Goal: Task Accomplishment & Management: Manage account settings

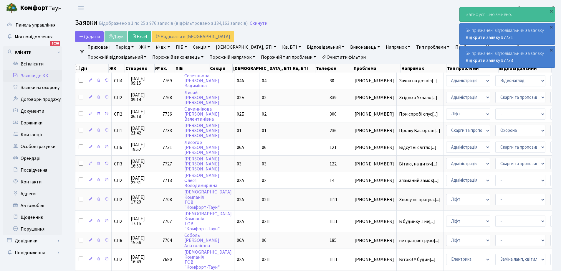
select select "25"
click at [29, 75] on link "Заявки до КК" at bounding box center [32, 76] width 59 height 12
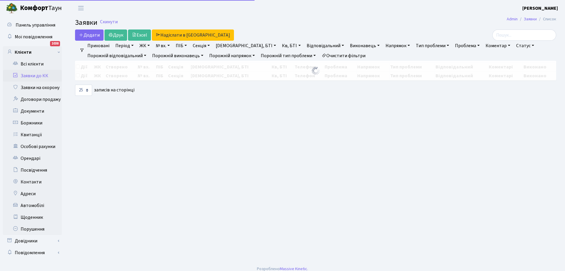
select select "25"
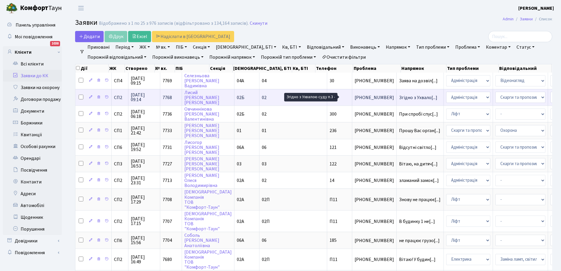
scroll to position [1, 0]
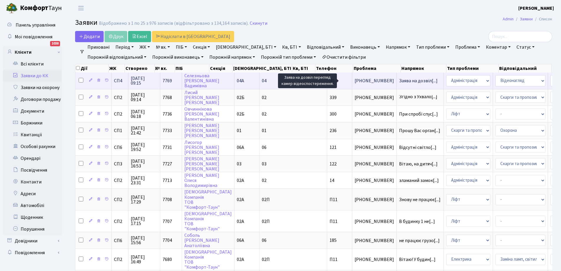
click at [399, 81] on span "Заява на дозвіл[...]" at bounding box center [418, 80] width 39 height 6
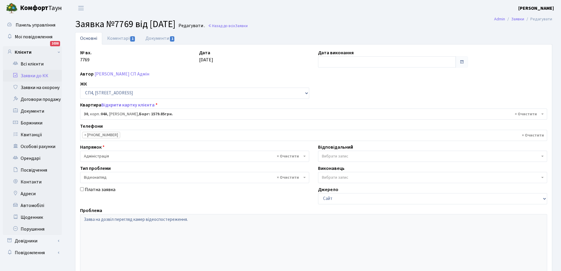
select select "21058"
select select "45"
click at [120, 36] on link "Коментарі 1" at bounding box center [121, 38] width 38 height 12
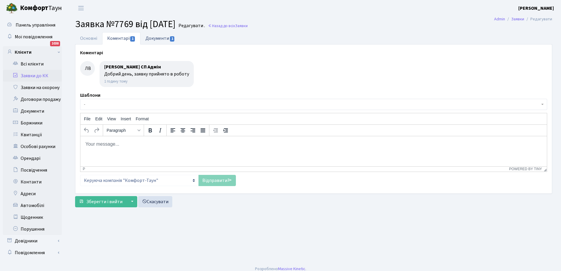
click at [159, 37] on link "Документи 1" at bounding box center [159, 38] width 39 height 12
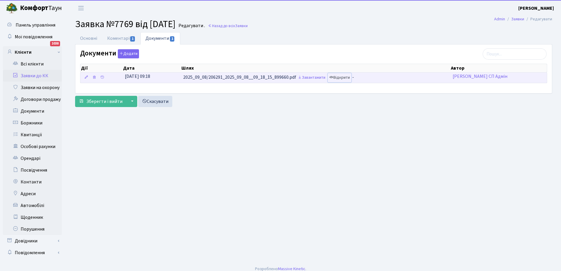
click at [343, 78] on link "Відкрити" at bounding box center [340, 77] width 24 height 9
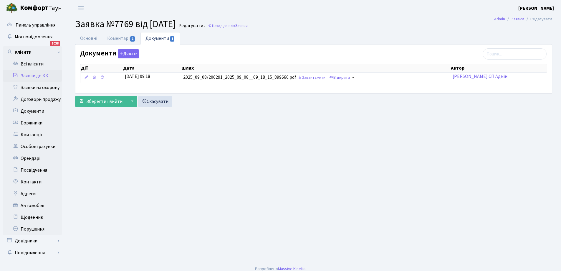
click at [38, 75] on link "Заявки до КК" at bounding box center [32, 76] width 59 height 12
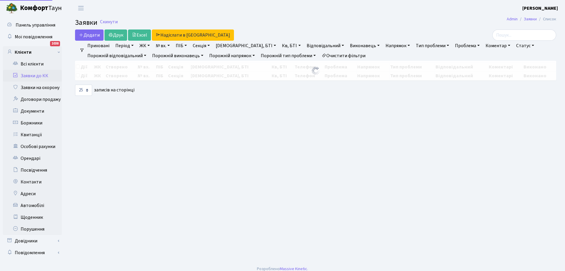
select select "25"
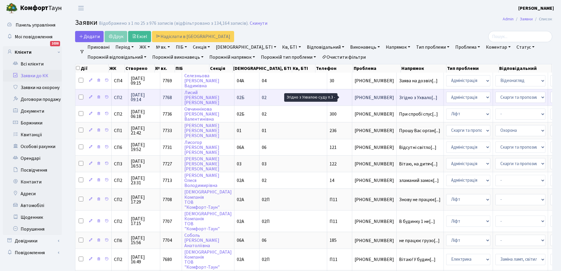
click at [399, 97] on span "Згідно з Ухвало[...]" at bounding box center [418, 97] width 38 height 6
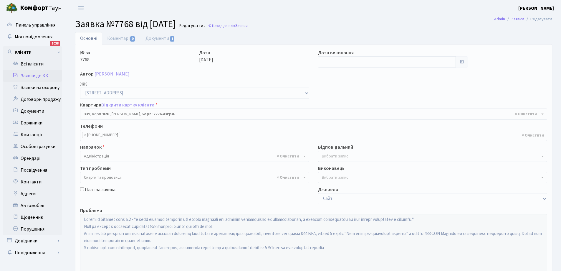
select select "20589"
select select "55"
click at [155, 38] on link "Документи 1" at bounding box center [159, 38] width 39 height 12
select select "25"
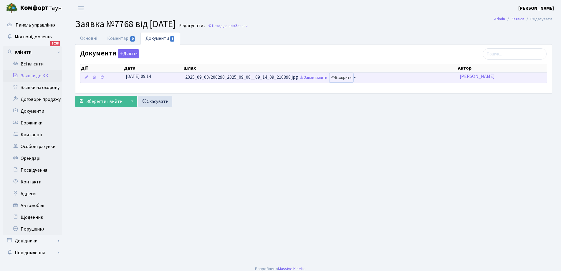
click at [343, 78] on link "Відкрити" at bounding box center [341, 77] width 24 height 9
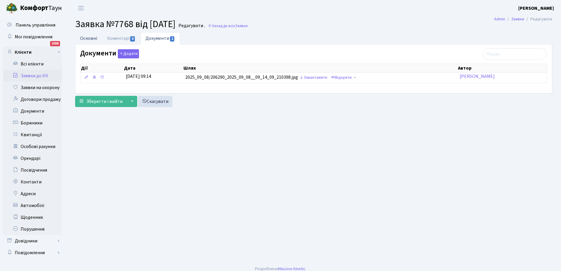
click at [90, 38] on link "Основні" at bounding box center [88, 38] width 27 height 12
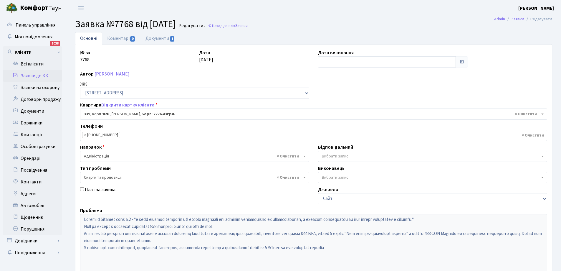
click at [29, 74] on link "Заявки до КК" at bounding box center [32, 76] width 59 height 12
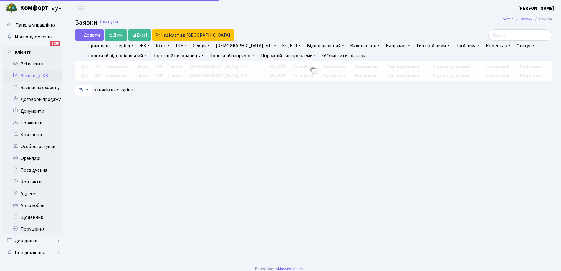
select select "25"
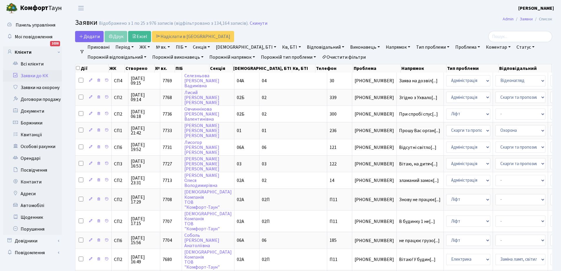
click at [539, 70] on th "Відповідальний" at bounding box center [524, 68] width 53 height 8
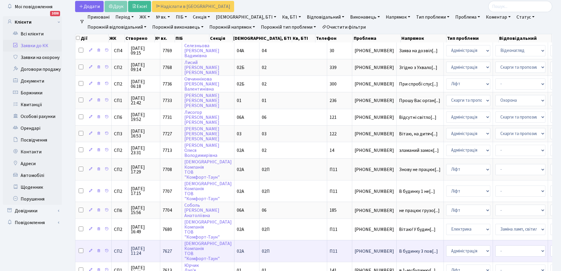
scroll to position [29, 0]
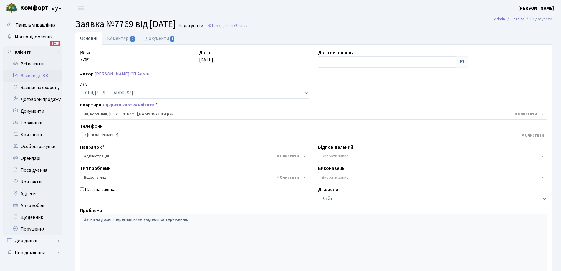
select select "21058"
select select "45"
click at [117, 38] on link "Коментарі 1" at bounding box center [121, 38] width 38 height 12
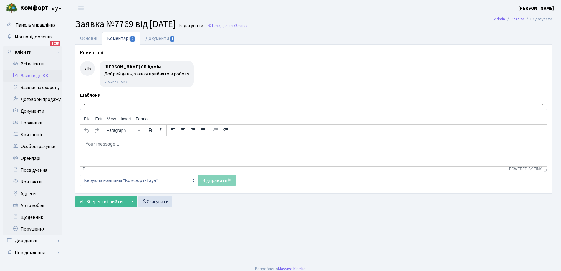
click at [30, 76] on link "Заявки до КК" at bounding box center [32, 76] width 59 height 12
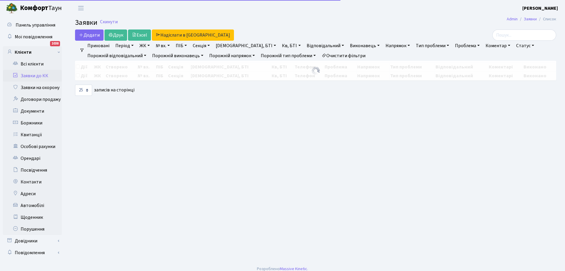
select select "25"
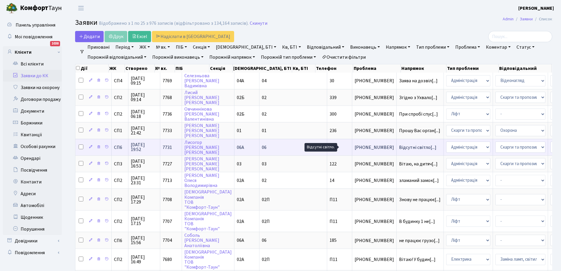
click at [399, 145] on span "Відсутні світло[...]" at bounding box center [417, 147] width 37 height 6
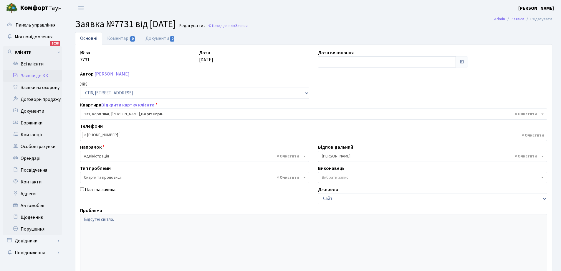
select select "21789"
select select "55"
click at [155, 36] on link "Документи 0" at bounding box center [159, 38] width 39 height 12
select select "25"
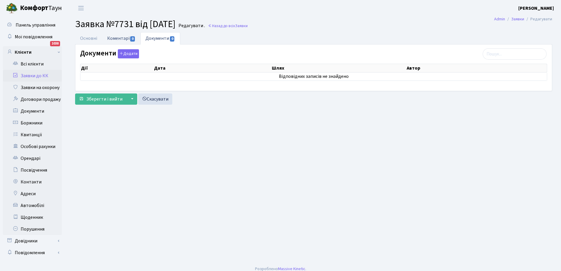
click at [114, 37] on link "Коментарі 0" at bounding box center [121, 38] width 38 height 12
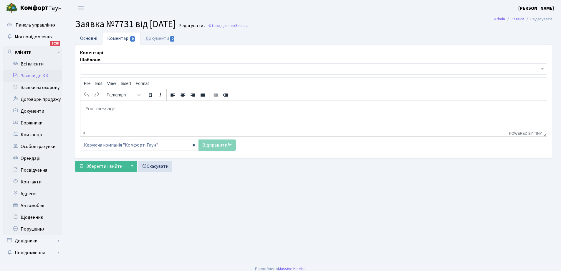
click at [94, 37] on link "Основні" at bounding box center [88, 38] width 27 height 12
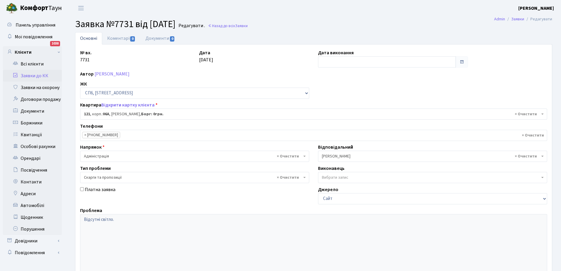
click at [29, 75] on link "Заявки до КК" at bounding box center [32, 76] width 59 height 12
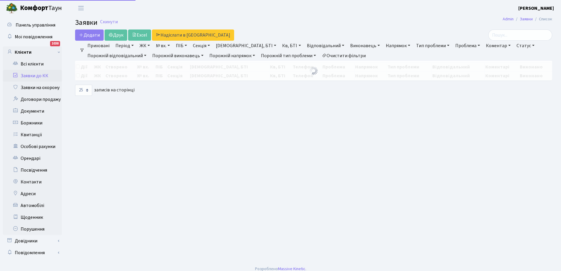
select select "25"
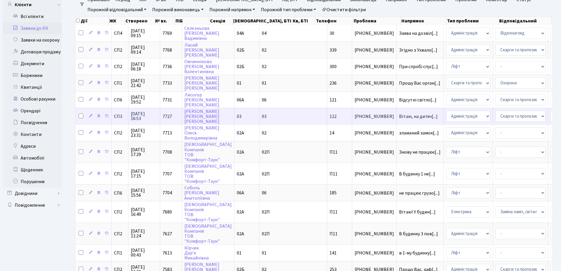
scroll to position [59, 0]
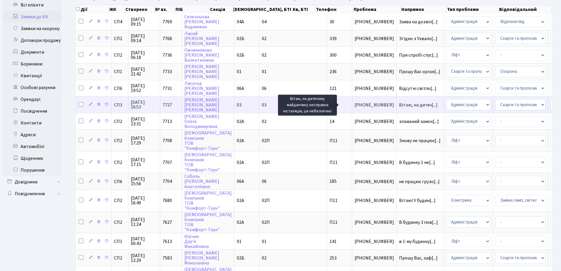
click at [399, 102] on span "Вітаю, на дитяч[...]" at bounding box center [418, 105] width 39 height 6
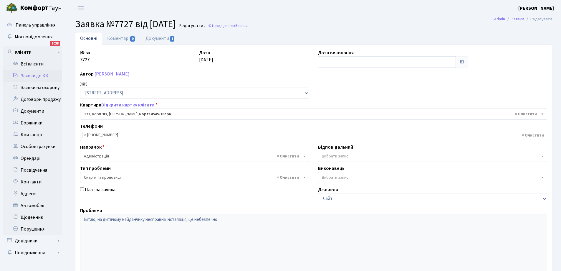
select select "20844"
select select "55"
click at [158, 36] on link "Документи 1" at bounding box center [159, 38] width 39 height 12
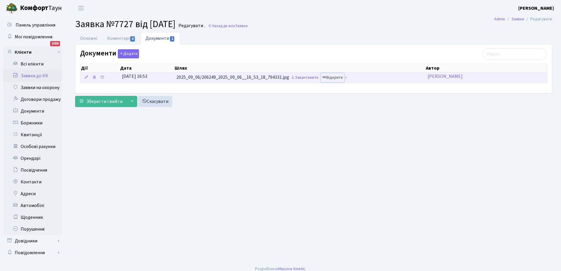
click at [334, 76] on link "Відкрити" at bounding box center [333, 77] width 24 height 9
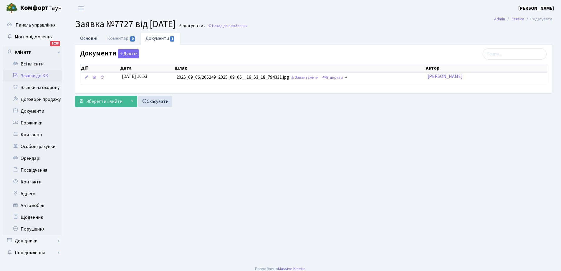
click at [88, 36] on link "Основні" at bounding box center [88, 38] width 27 height 12
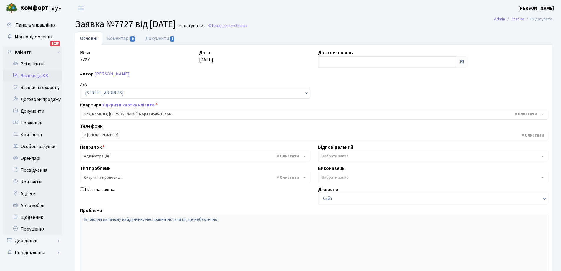
click at [35, 75] on link "Заявки до КК" at bounding box center [32, 76] width 59 height 12
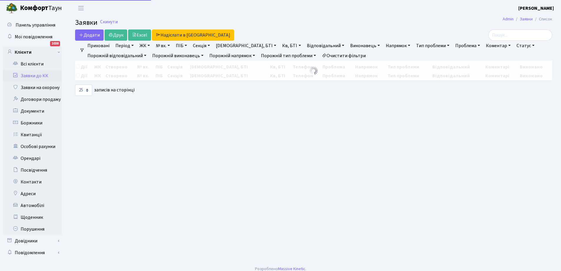
select select "25"
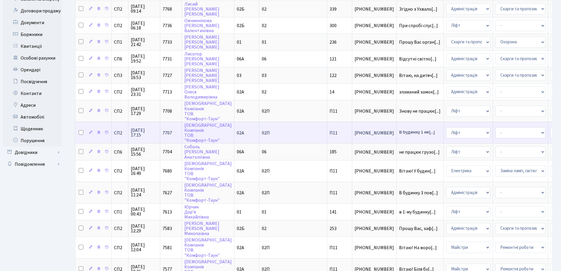
scroll to position [118, 0]
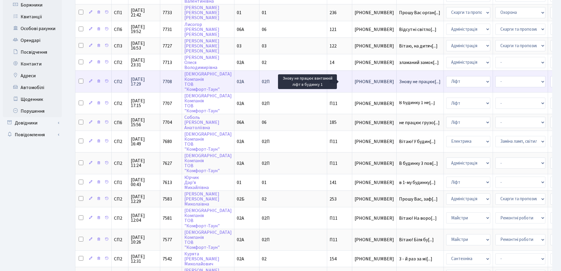
click at [399, 80] on span "Знову не працює[...]" at bounding box center [420, 81] width 42 height 6
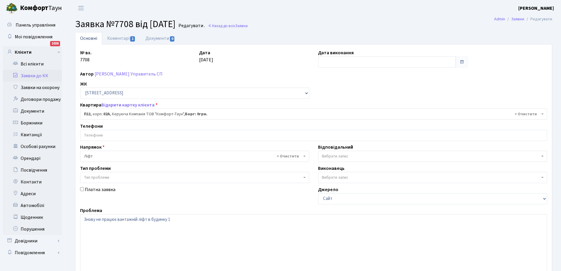
select select "20720"
click at [123, 36] on link "Коментарі 1" at bounding box center [121, 38] width 38 height 12
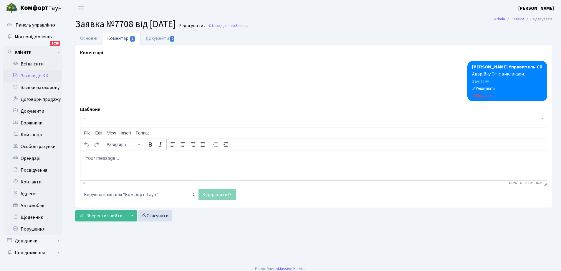
click at [100, 156] on body "Rich Text Area. Press ALT-0 for help." at bounding box center [313, 158] width 457 height 6
click at [213, 195] on link "Відправити" at bounding box center [216, 194] width 37 height 11
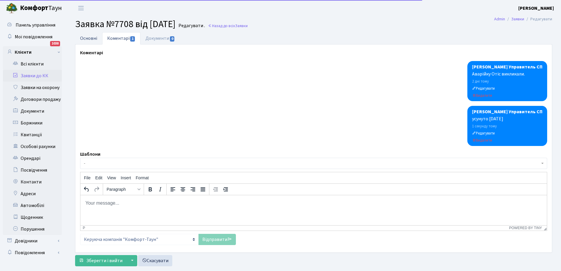
click at [93, 37] on link "Основні" at bounding box center [88, 38] width 27 height 12
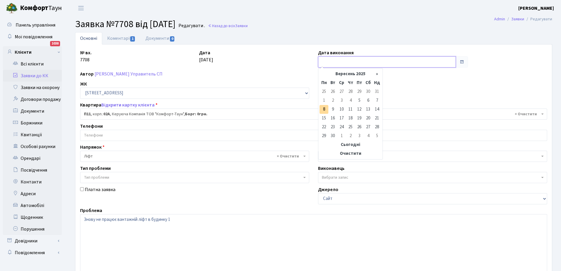
click at [350, 63] on input "text" at bounding box center [387, 61] width 138 height 11
click at [367, 100] on td "6" at bounding box center [368, 100] width 9 height 9
type input "[DATE]"
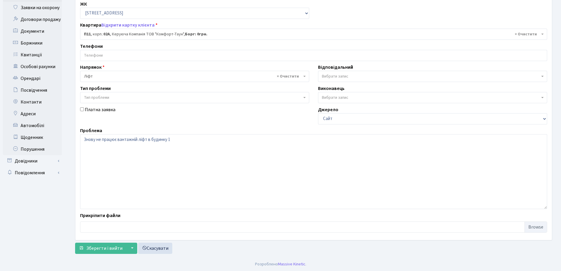
scroll to position [80, 0]
click at [108, 248] on span "Зберегти і вийти" at bounding box center [104, 247] width 36 height 6
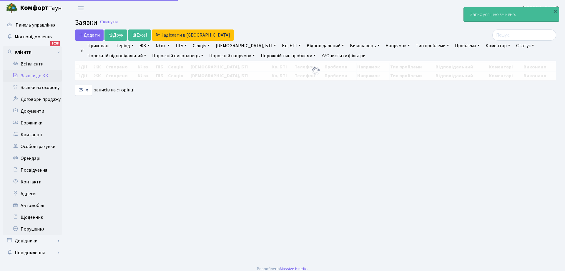
select select "25"
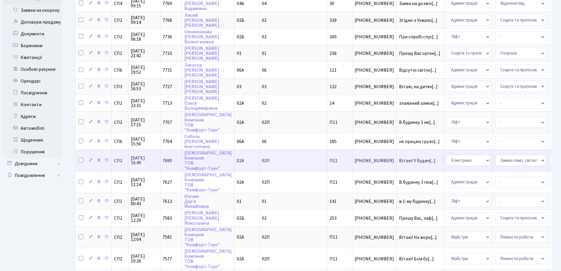
scroll to position [88, 0]
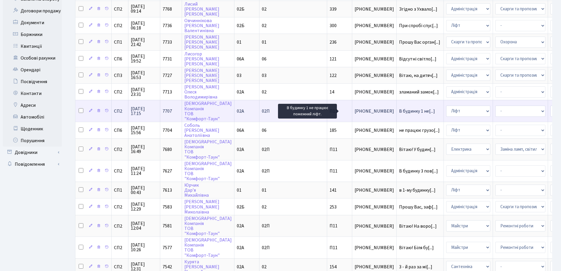
click at [399, 110] on span "В будинку 1 не[...]" at bounding box center [417, 111] width 36 height 6
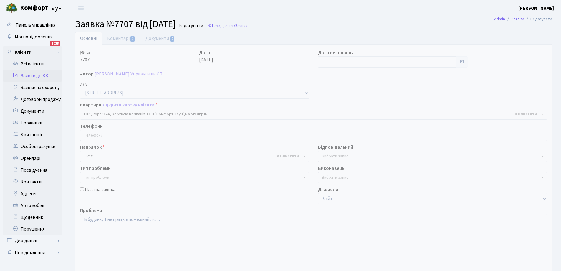
select select "20720"
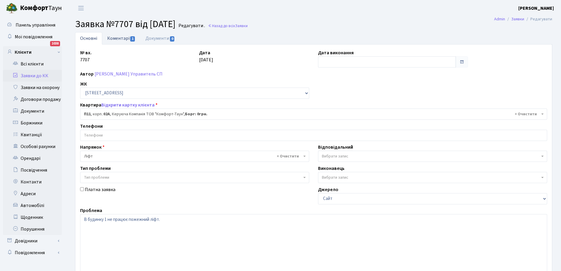
click at [121, 37] on link "Коментарі 1" at bounding box center [121, 38] width 38 height 12
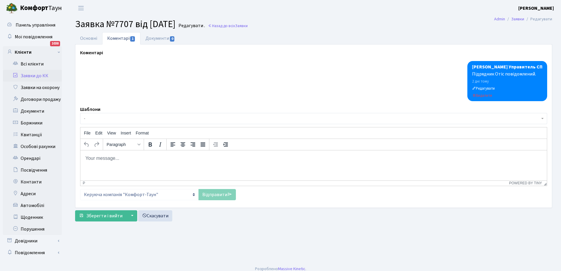
click at [102, 158] on body "Rich Text Area. Press ALT-0 for help." at bounding box center [313, 158] width 457 height 6
click at [110, 158] on p "усунуто [DATE]" at bounding box center [313, 158] width 457 height 6
click at [213, 197] on link "Відправити" at bounding box center [216, 194] width 37 height 11
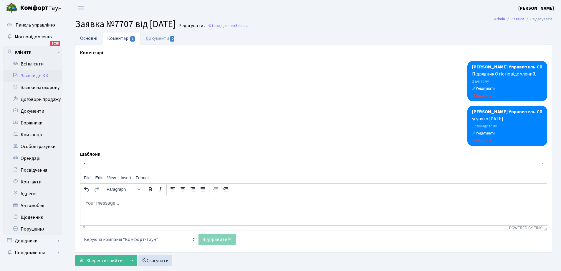
click at [91, 37] on link "Основні" at bounding box center [88, 38] width 27 height 12
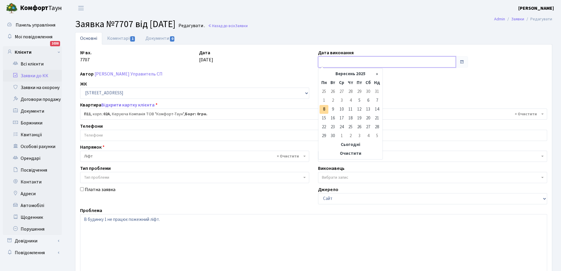
click at [328, 61] on input "text" at bounding box center [387, 61] width 138 height 11
click at [369, 99] on td "6" at bounding box center [368, 100] width 9 height 9
type input "[DATE]"
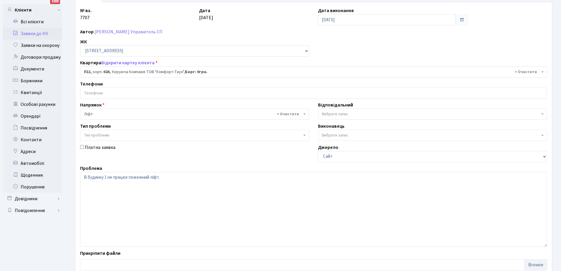
scroll to position [80, 0]
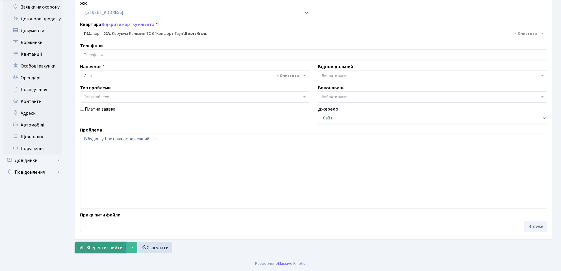
click at [96, 250] on span "Зберегти і вийти" at bounding box center [104, 247] width 36 height 6
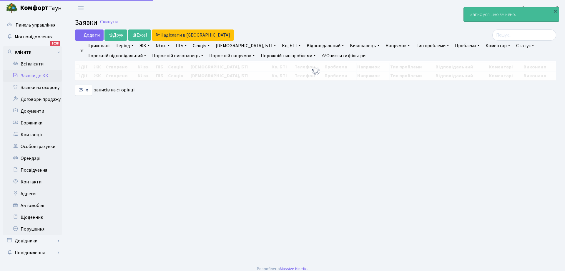
select select "25"
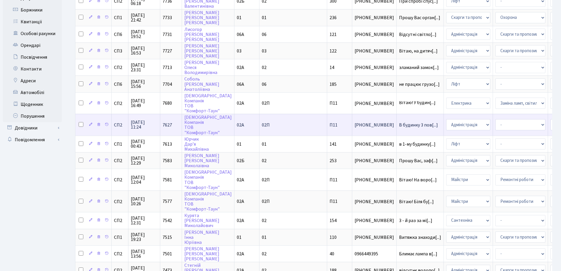
scroll to position [118, 0]
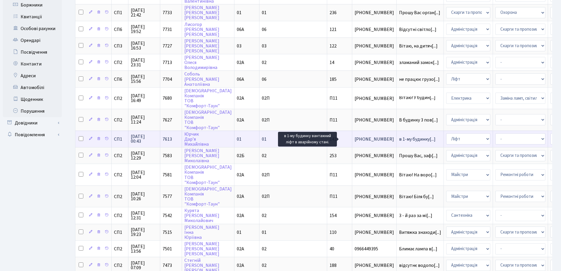
click at [399, 138] on span "в 1-му будинку[...]" at bounding box center [417, 139] width 37 height 6
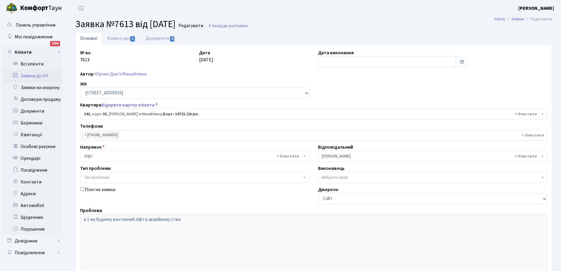
select select "20066"
click at [120, 38] on link "Коментарі 1" at bounding box center [121, 38] width 38 height 12
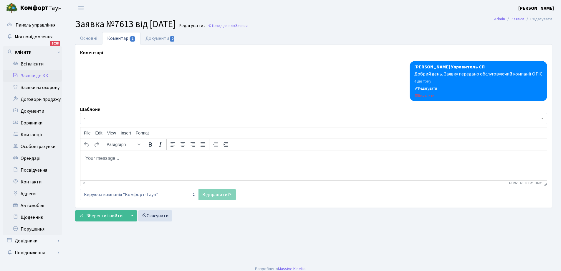
click at [97, 155] on body "Rich Text Area. Press ALT-0 for help." at bounding box center [313, 158] width 457 height 6
click at [219, 195] on link "Відправити" at bounding box center [216, 194] width 37 height 11
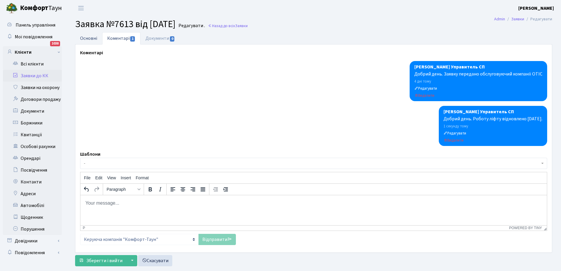
click at [87, 37] on link "Основні" at bounding box center [88, 38] width 27 height 12
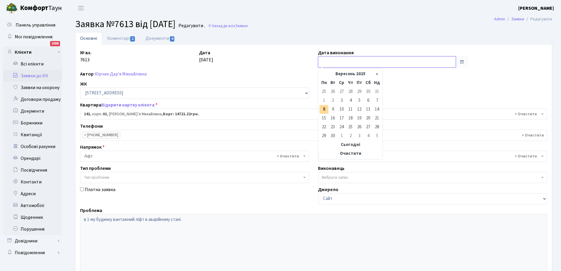
click at [391, 62] on input "text" at bounding box center [387, 61] width 138 height 11
click at [366, 100] on td "6" at bounding box center [368, 100] width 9 height 9
type input "[DATE]"
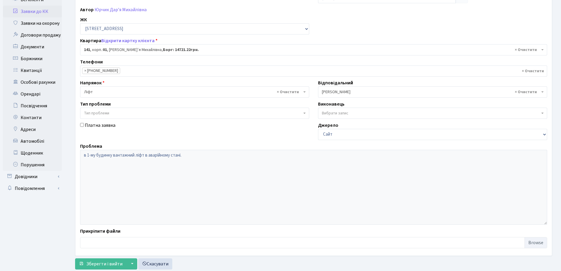
scroll to position [80, 0]
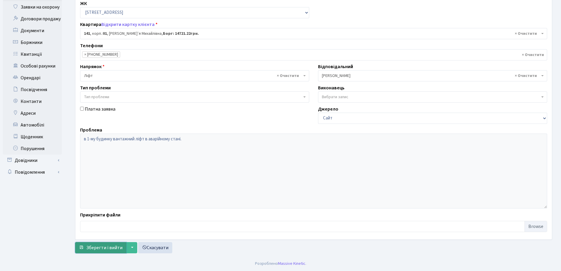
click at [109, 248] on span "Зберегти і вийти" at bounding box center [104, 247] width 36 height 6
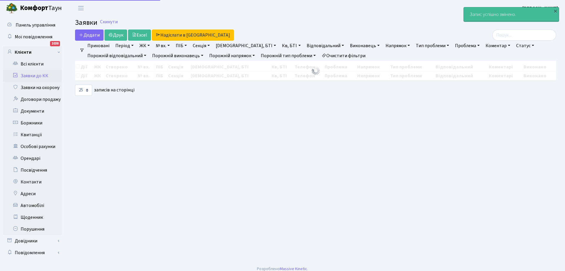
select select "25"
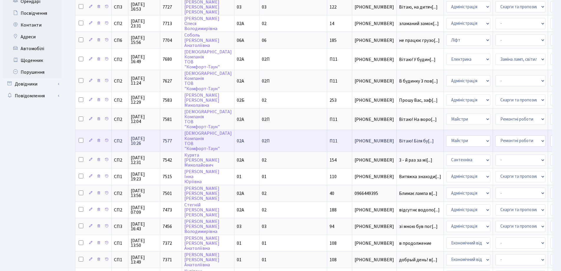
scroll to position [206, 0]
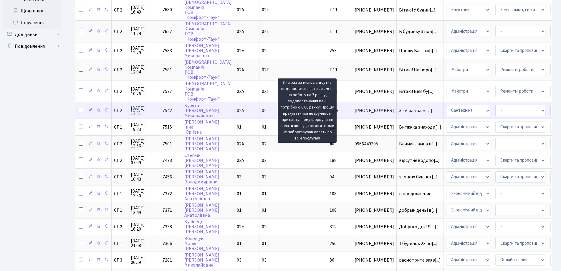
click at [399, 109] on span "3 - й раз за мі[...]" at bounding box center [415, 110] width 33 height 6
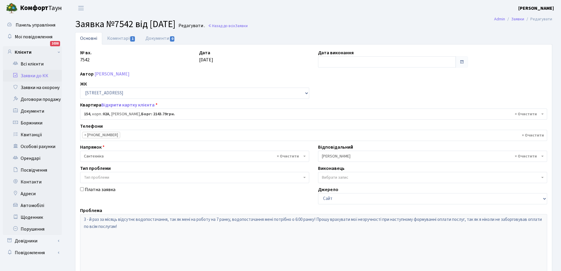
select select "20404"
click at [117, 36] on link "Коментарі 1" at bounding box center [121, 38] width 38 height 12
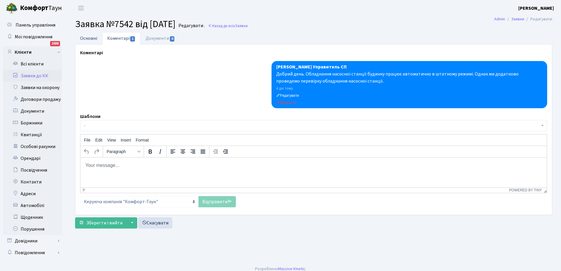
click at [89, 38] on link "Основні" at bounding box center [88, 38] width 27 height 12
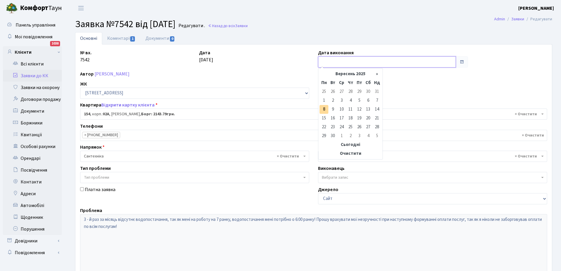
click at [390, 61] on input "text" at bounding box center [387, 61] width 138 height 11
click at [369, 100] on td "6" at bounding box center [368, 100] width 9 height 9
type input "06.09.2025"
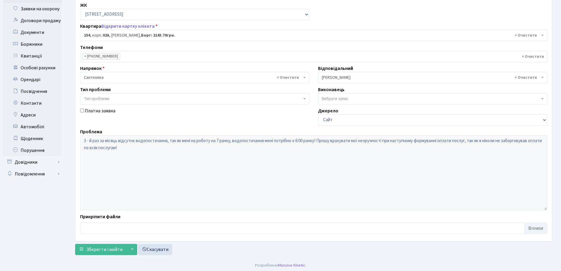
scroll to position [80, 0]
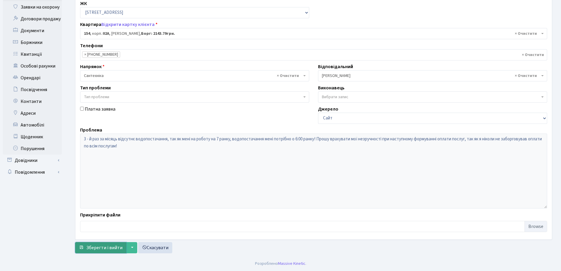
click at [98, 247] on span "Зберегти і вийти" at bounding box center [104, 247] width 36 height 6
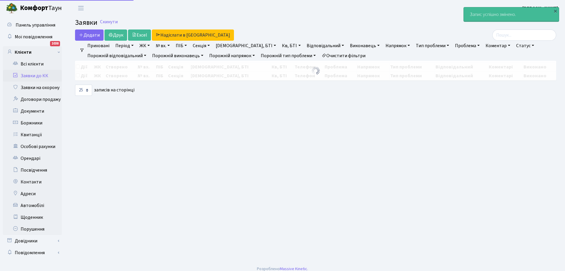
select select "25"
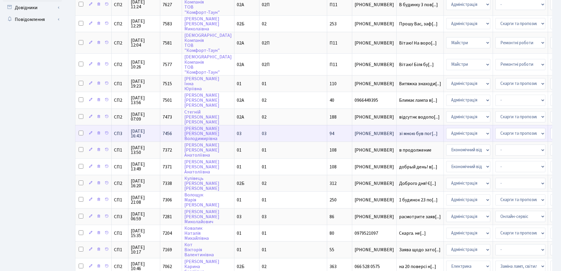
scroll to position [281, 0]
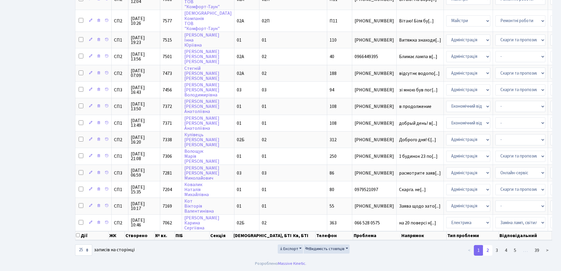
click at [488, 250] on link "2" at bounding box center [487, 250] width 9 height 11
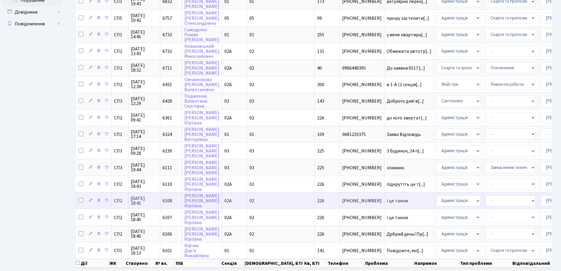
scroll to position [261, 0]
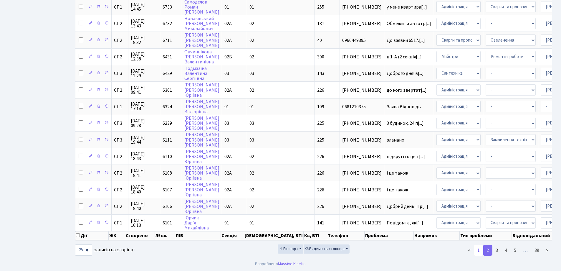
click at [478, 250] on link "1" at bounding box center [478, 250] width 9 height 11
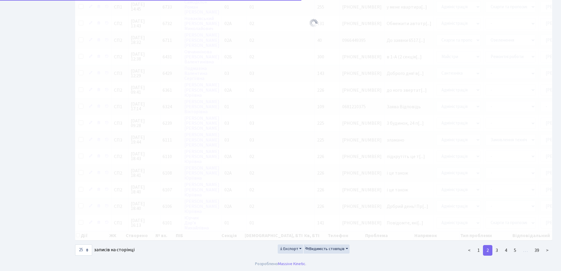
scroll to position [266, 0]
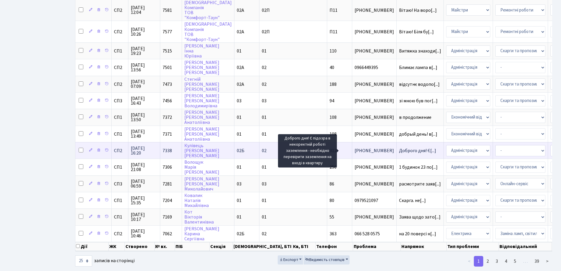
click at [399, 149] on span "Доброго дня! Є[...]" at bounding box center [417, 150] width 37 height 6
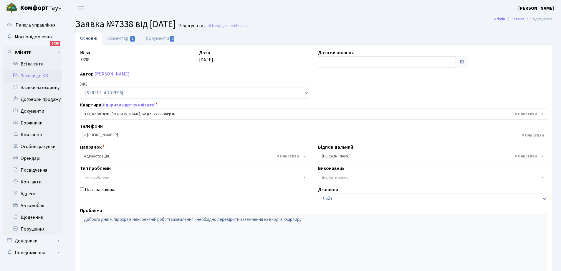
select select "20562"
click at [118, 38] on link "Коментарі 1" at bounding box center [121, 38] width 38 height 12
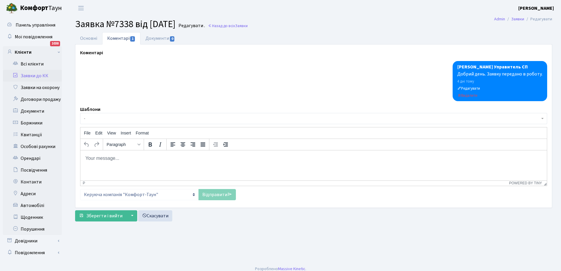
click at [98, 156] on body "Rich Text Area. Press ALT-0 for help." at bounding box center [313, 158] width 457 height 6
click at [92, 41] on link "Основні" at bounding box center [88, 38] width 27 height 12
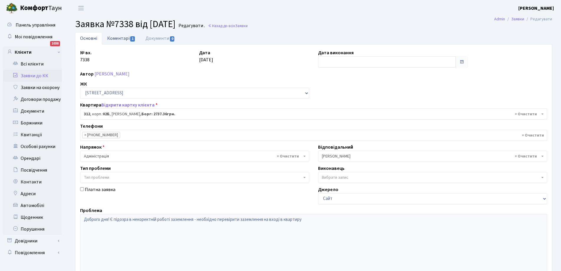
click at [119, 36] on link "Коментарі 1" at bounding box center [121, 38] width 38 height 12
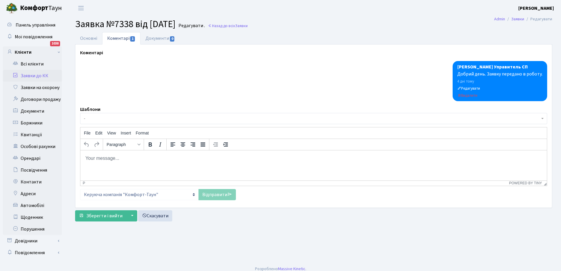
click at [115, 158] on body "Rich Text Area. Press ALT-0 for help." at bounding box center [313, 158] width 457 height 6
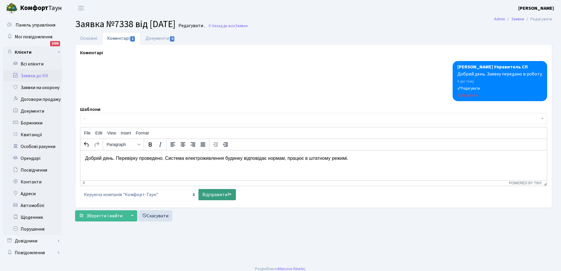
click at [210, 193] on link "Відправити" at bounding box center [216, 194] width 37 height 11
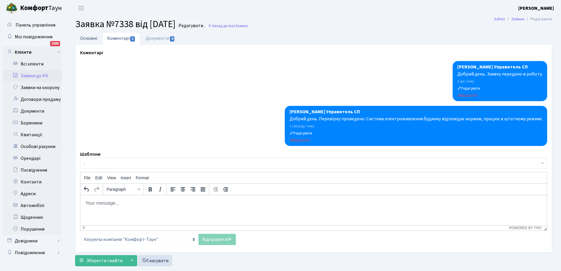
click at [90, 37] on link "Основні" at bounding box center [88, 38] width 27 height 12
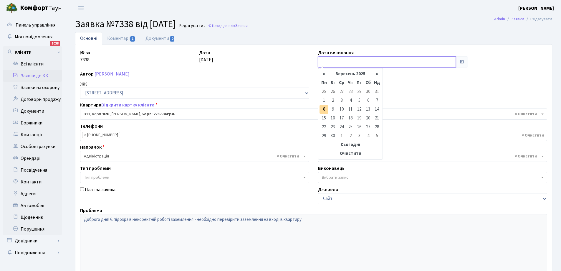
click at [341, 61] on input "text" at bounding box center [387, 61] width 138 height 11
click at [366, 101] on td "6" at bounding box center [368, 100] width 9 height 9
type input "[DATE]"
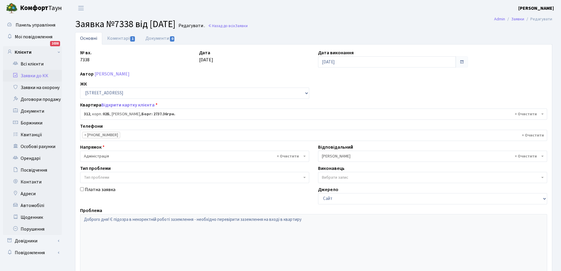
scroll to position [80, 0]
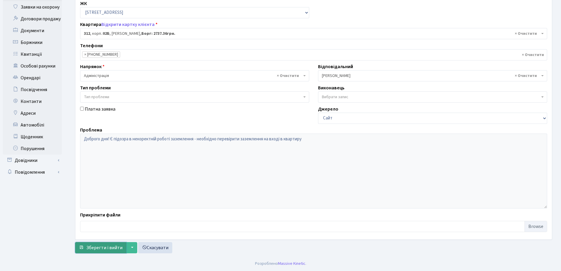
click at [98, 248] on span "Зберегти і вийти" at bounding box center [104, 247] width 36 height 6
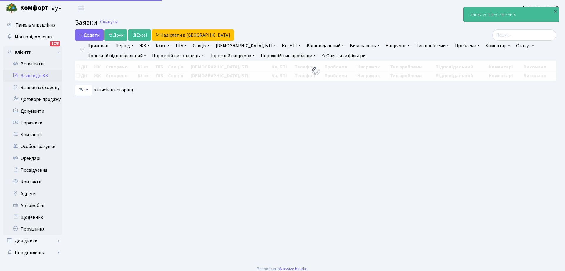
select select "25"
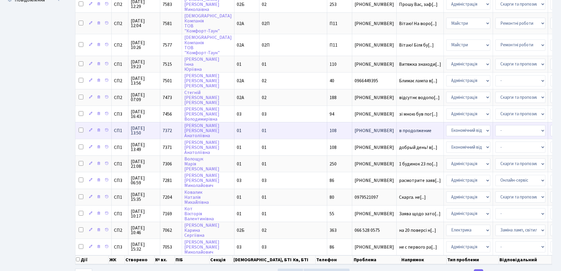
scroll to position [281, 0]
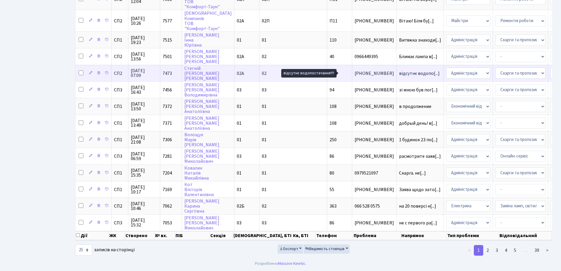
click at [399, 70] on span "відсутнє водопо[...]" at bounding box center [419, 73] width 41 height 6
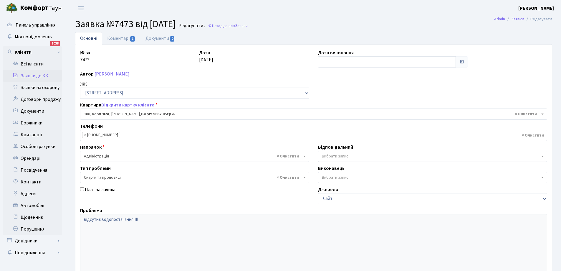
select select "20438"
select select "55"
click at [116, 36] on link "Коментарі 1" at bounding box center [121, 38] width 38 height 12
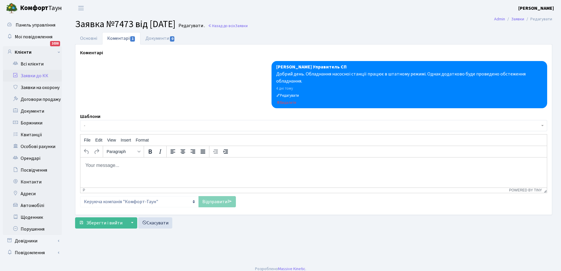
click at [103, 164] on body "Rich Text Area. Press ALT-0 for help." at bounding box center [313, 165] width 457 height 6
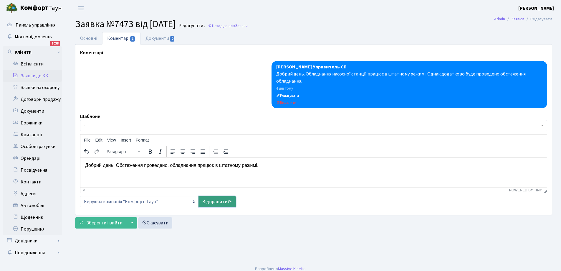
click at [208, 201] on link "Відправити" at bounding box center [216, 201] width 37 height 11
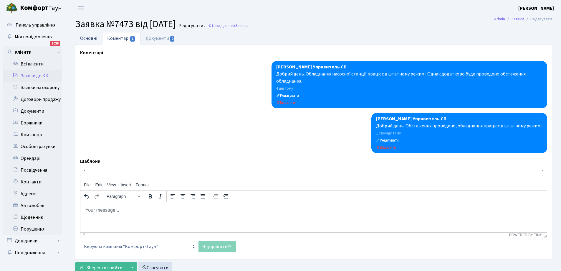
click at [87, 38] on link "Основні" at bounding box center [88, 38] width 27 height 12
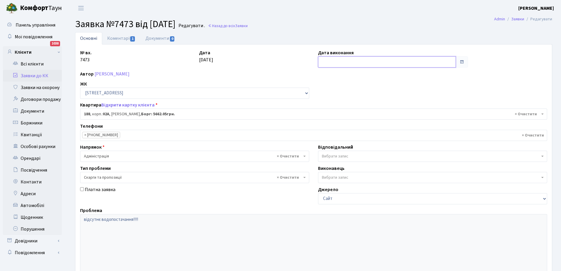
click at [374, 64] on input "text" at bounding box center [387, 61] width 138 height 11
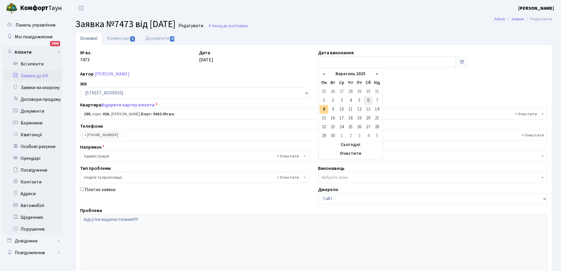
click at [368, 100] on td "6" at bounding box center [368, 100] width 9 height 9
type input "[DATE]"
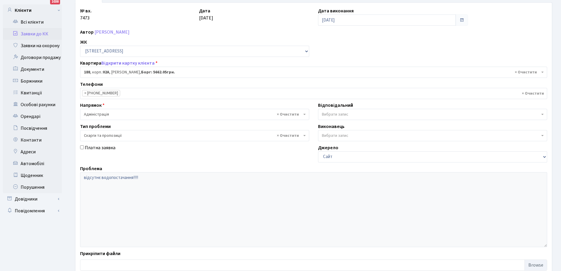
scroll to position [80, 0]
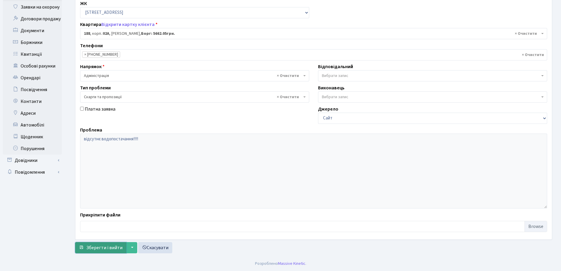
click at [108, 246] on span "Зберегти і вийти" at bounding box center [104, 247] width 36 height 6
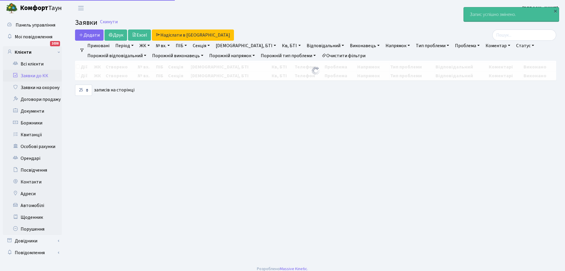
select select "25"
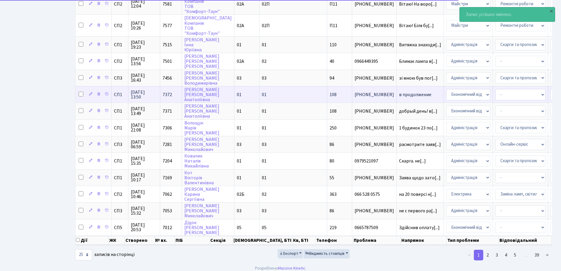
scroll to position [281, 0]
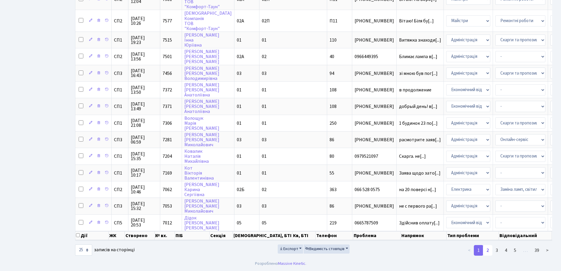
click at [489, 248] on link "2" at bounding box center [487, 250] width 9 height 11
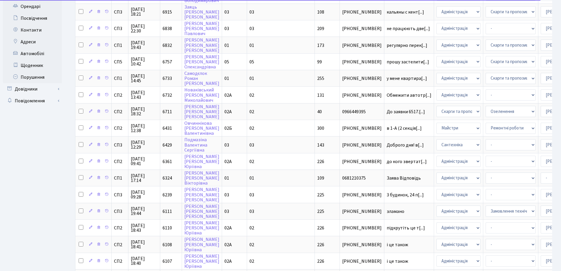
scroll to position [54, 0]
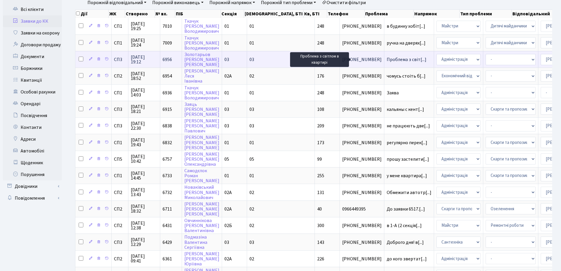
click at [387, 59] on span "Проблема з світ[...]" at bounding box center [407, 59] width 40 height 6
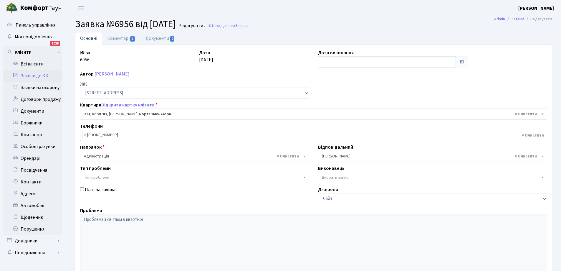
select select "20935"
click at [120, 37] on link "Коментарі 1" at bounding box center [121, 38] width 38 height 12
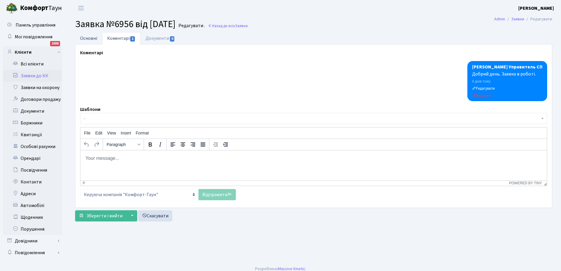
click at [82, 39] on link "Основні" at bounding box center [88, 38] width 27 height 12
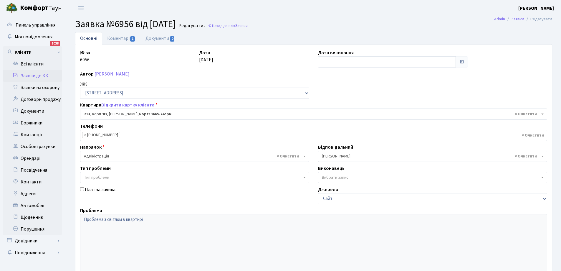
click at [40, 74] on link "Заявки до КК" at bounding box center [32, 76] width 59 height 12
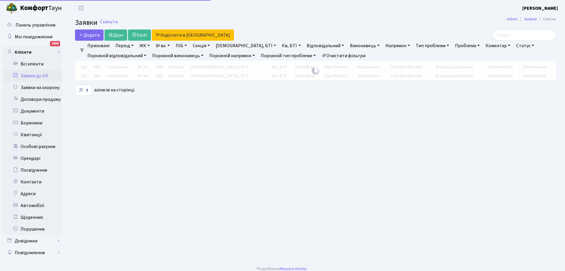
select select "25"
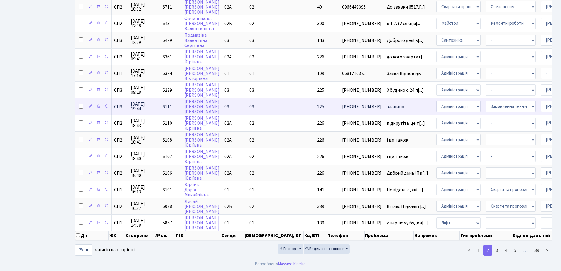
scroll to position [54, 0]
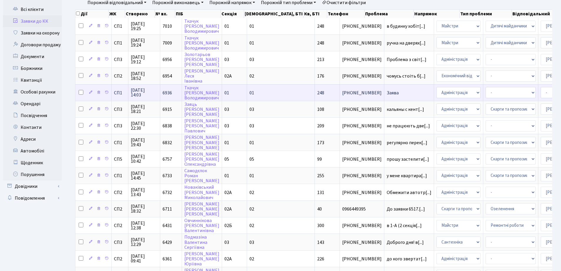
click at [387, 92] on span "Заява" at bounding box center [409, 92] width 45 height 5
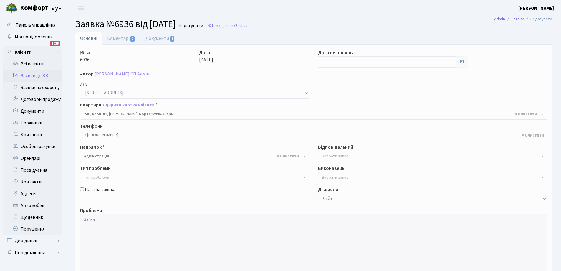
select select "20173"
click at [159, 39] on link "Документи 1" at bounding box center [159, 38] width 39 height 12
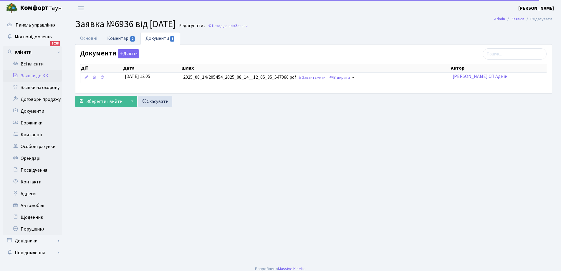
click at [112, 39] on link "Коментарі 2" at bounding box center [121, 38] width 38 height 12
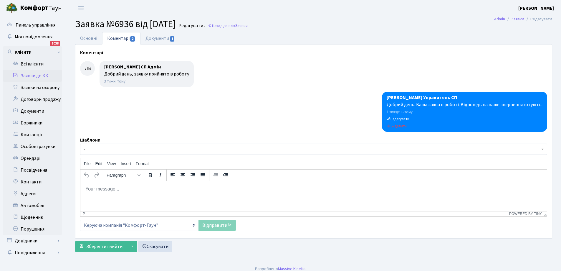
click at [34, 74] on link "Заявки до КК" at bounding box center [32, 76] width 59 height 12
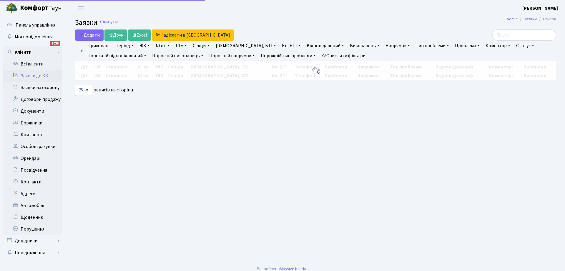
select select "25"
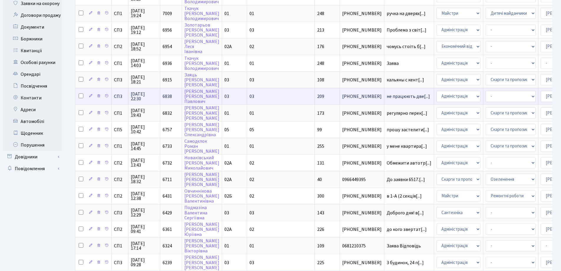
scroll to position [88, 0]
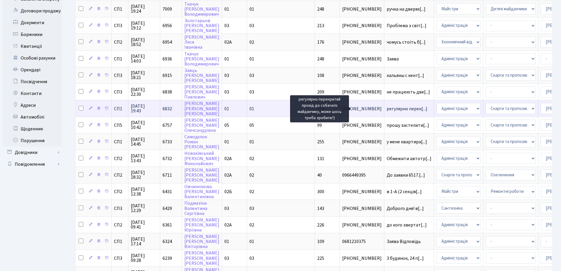
click at [387, 110] on span "регулярно перек[...]" at bounding box center [407, 108] width 41 height 6
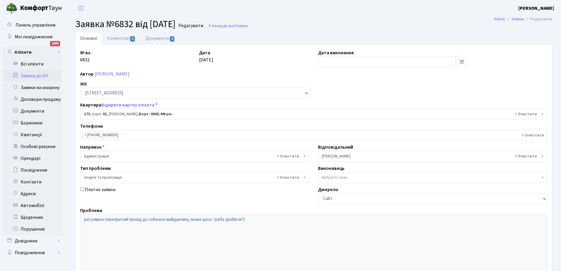
select select "20098"
select select "55"
click at [123, 37] on link "Коментарі 1" at bounding box center [121, 38] width 38 height 12
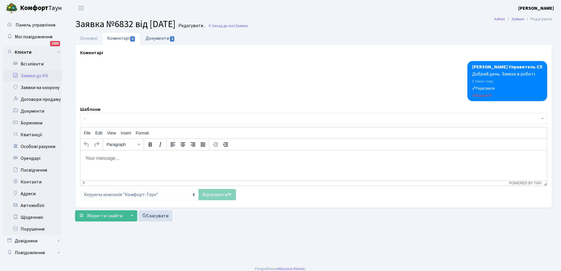
click at [151, 36] on link "Документи 1" at bounding box center [159, 38] width 39 height 12
select select "25"
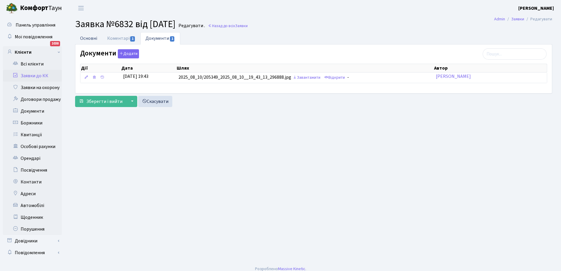
click at [92, 39] on link "Основні" at bounding box center [88, 38] width 27 height 12
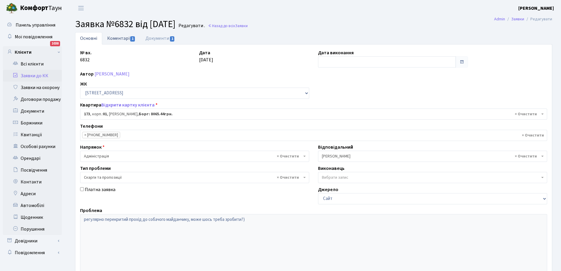
click at [115, 36] on link "Коментарі 1" at bounding box center [121, 38] width 38 height 12
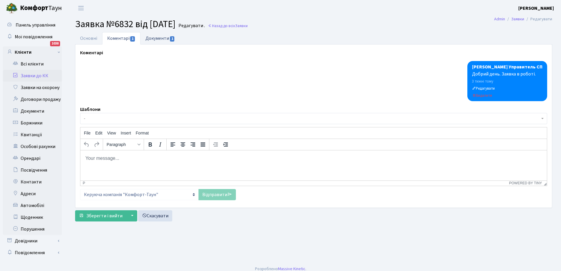
click at [159, 37] on link "Документи 1" at bounding box center [159, 38] width 39 height 12
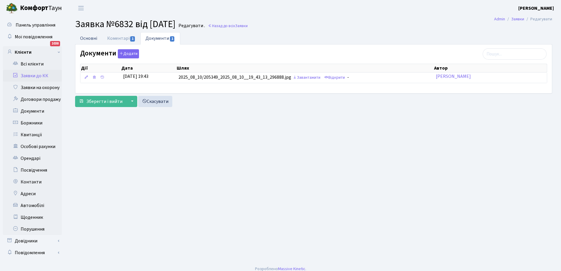
click at [92, 38] on link "Основні" at bounding box center [88, 38] width 27 height 12
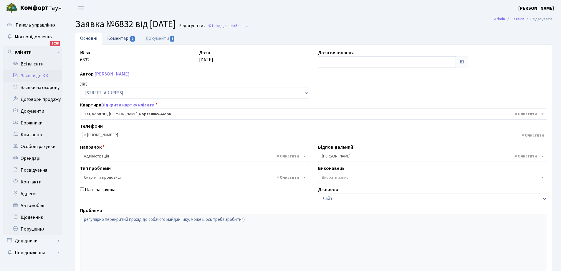
click at [121, 39] on link "Коментарі 1" at bounding box center [121, 38] width 38 height 12
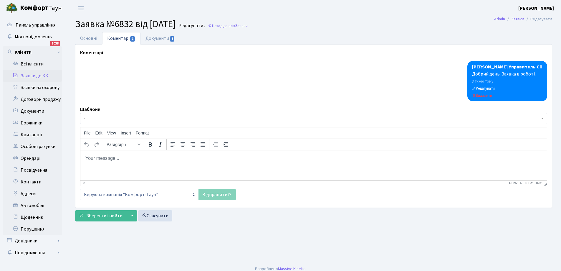
click at [102, 157] on body "Rich Text Area. Press ALT-0 for help." at bounding box center [313, 158] width 457 height 6
click at [90, 38] on link "Основні" at bounding box center [88, 38] width 27 height 12
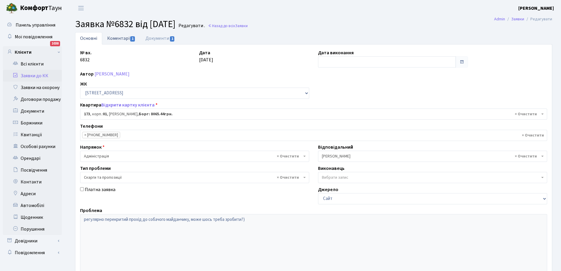
click at [120, 39] on link "Коментарі 1" at bounding box center [121, 38] width 38 height 12
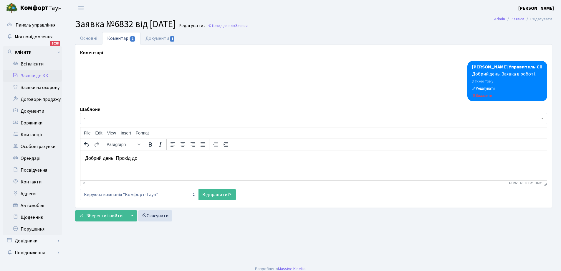
click at [152, 158] on p "Добрий день. Прохід до" at bounding box center [313, 158] width 457 height 6
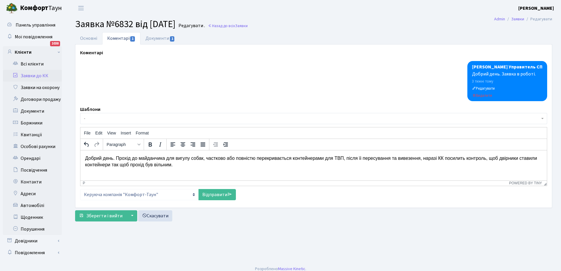
click at [417, 157] on p "Добрий день. Прохід до майданчика для вигулу собак, частково або повністю перек…" at bounding box center [313, 161] width 457 height 13
click at [358, 158] on p "Добрий день. Прохід до майданчика для вигулу собак, частково або повністю перек…" at bounding box center [313, 161] width 457 height 13
click at [218, 193] on link "Відправити" at bounding box center [216, 194] width 37 height 11
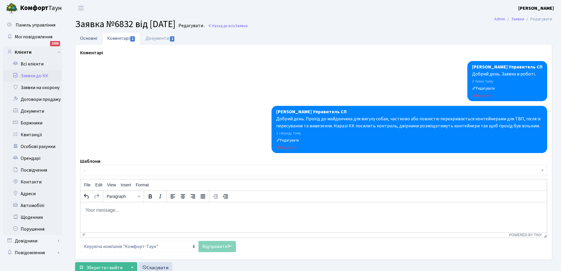
click at [90, 37] on link "Основні" at bounding box center [88, 38] width 27 height 12
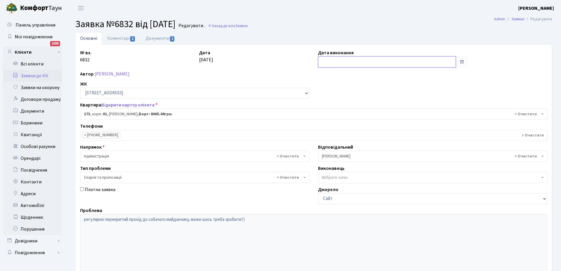
click at [349, 62] on input "text" at bounding box center [387, 61] width 138 height 11
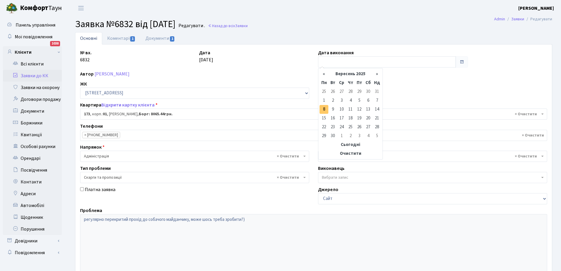
click at [324, 108] on td "8" at bounding box center [323, 109] width 9 height 9
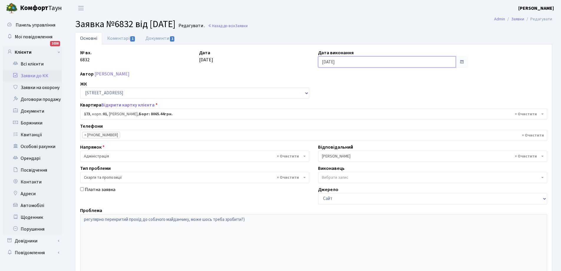
click at [375, 60] on input "08.09.2025" at bounding box center [387, 61] width 138 height 11
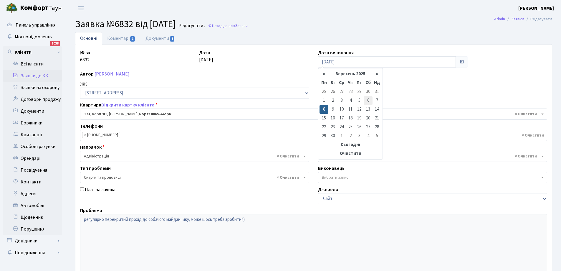
click at [368, 100] on td "6" at bounding box center [368, 100] width 9 height 9
type input "06.09.2025"
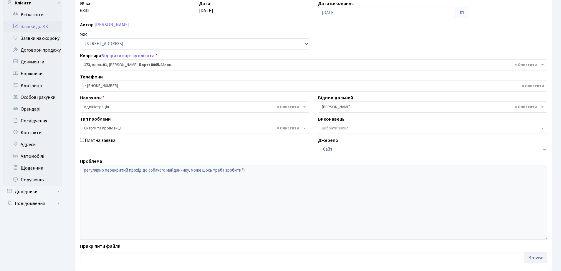
scroll to position [80, 0]
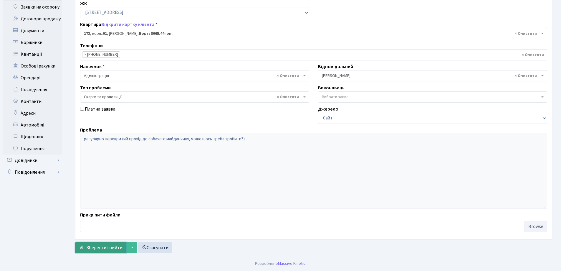
click at [95, 248] on span "Зберегти і вийти" at bounding box center [104, 247] width 36 height 6
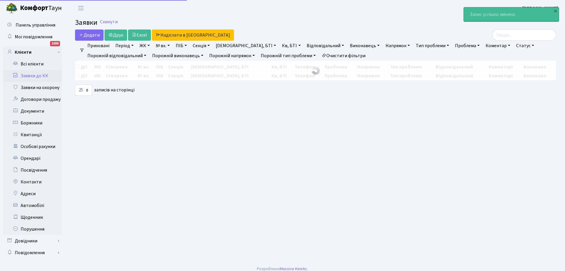
select select "25"
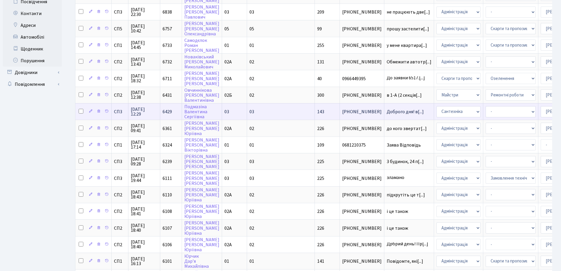
scroll to position [172, 0]
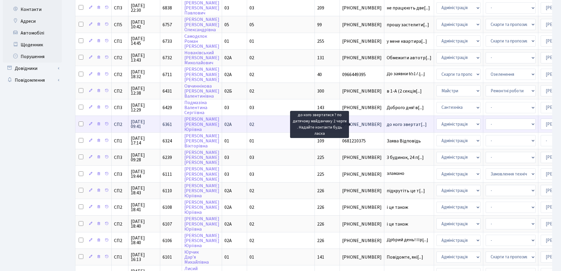
click at [387, 125] on span "до кого звертат[...]" at bounding box center [407, 124] width 40 height 6
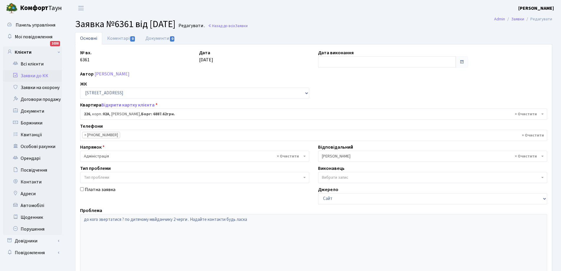
select select "20476"
click at [114, 38] on link "Коментарі 0" at bounding box center [121, 38] width 38 height 12
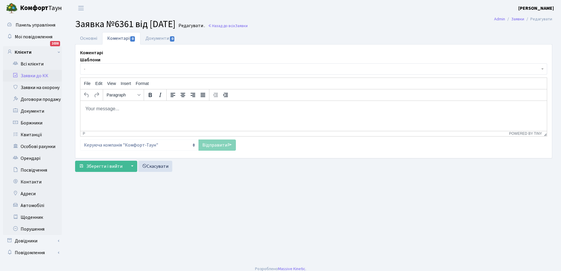
click at [120, 109] on p "Rich Text Area. Press ALT-0 for help." at bounding box center [313, 108] width 457 height 6
click at [93, 38] on link "Основні" at bounding box center [88, 38] width 27 height 12
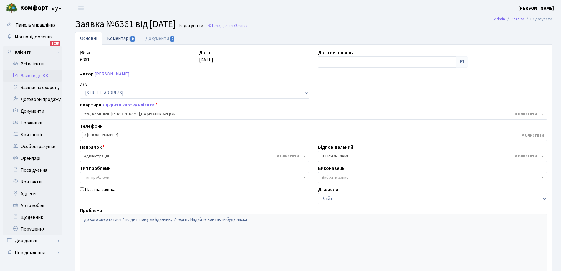
click at [118, 38] on link "Коментарі 0" at bounding box center [121, 38] width 38 height 12
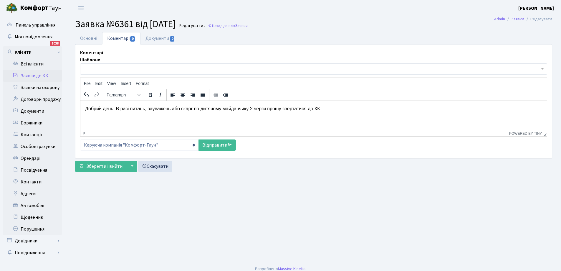
click at [344, 109] on p "Добрий день. В разі питань, зауважень або скарг по дитячому майданчику 2 черги …" at bounding box center [313, 108] width 457 height 6
click at [212, 148] on link "Відправити" at bounding box center [216, 144] width 37 height 11
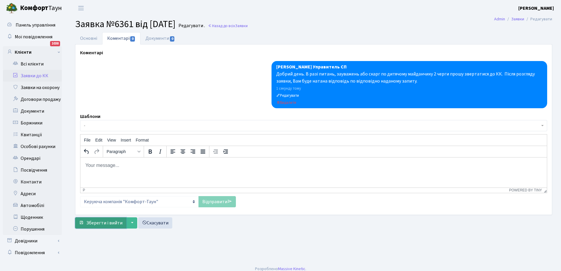
click at [108, 221] on span "Зберегти і вийти" at bounding box center [104, 222] width 36 height 6
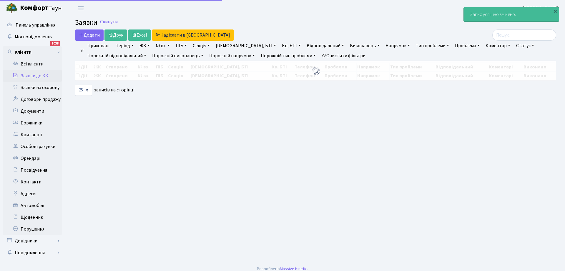
select select "25"
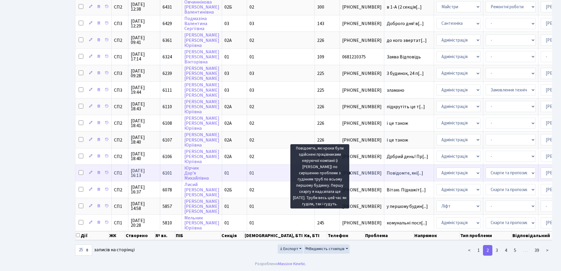
scroll to position [1, 0]
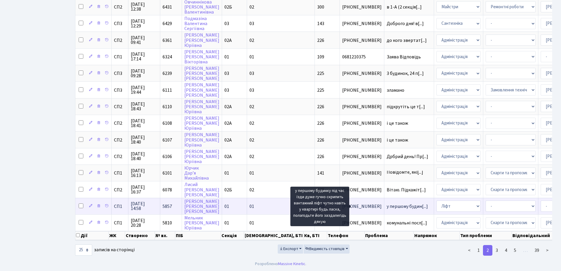
click at [387, 203] on span "у першому будин[...]" at bounding box center [407, 206] width 41 height 6
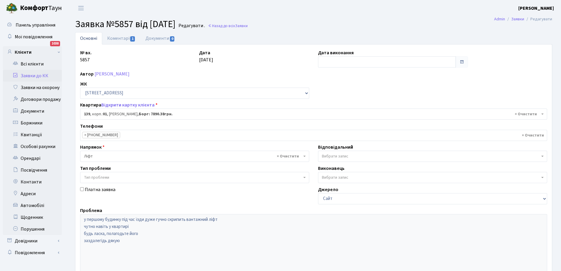
select select "20064"
click at [118, 35] on link "Коментарі 1" at bounding box center [121, 38] width 38 height 12
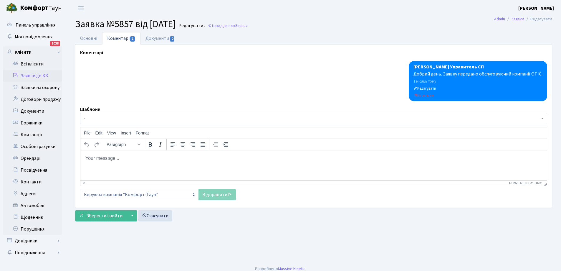
click at [96, 157] on body "Rich Text Area. Press ALT-0 for help." at bounding box center [313, 158] width 457 height 6
click at [87, 37] on link "Основні" at bounding box center [88, 38] width 27 height 12
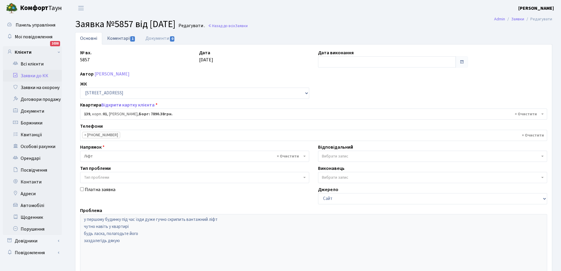
click at [122, 36] on link "Коментарі 1" at bounding box center [121, 38] width 38 height 12
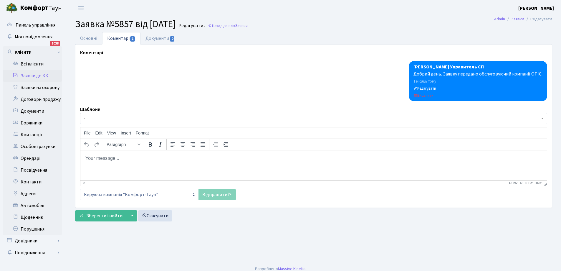
click at [94, 158] on body "Rich Text Area. Press ALT-0 for help." at bounding box center [313, 158] width 457 height 6
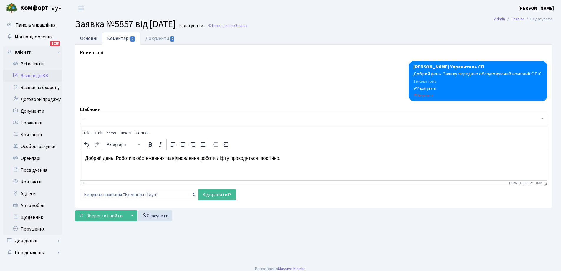
click at [83, 38] on link "Основні" at bounding box center [88, 38] width 27 height 12
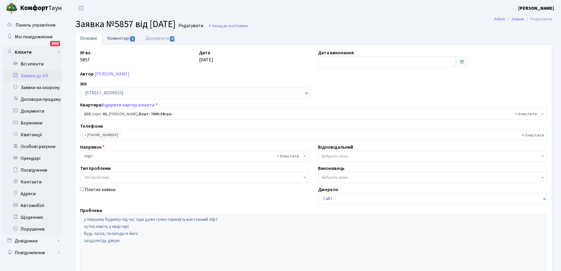
click at [119, 37] on link "Коментарі 1" at bounding box center [121, 38] width 38 height 12
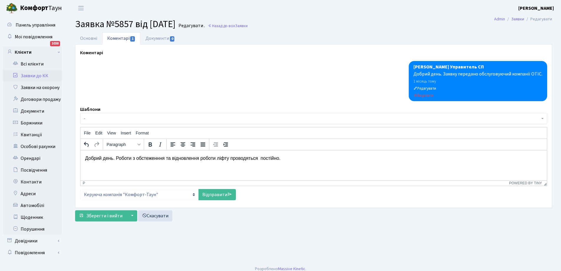
click at [289, 157] on p "Добрий день. Роботи з обстеженння та відновлення роботи ліфту проводяться пості…" at bounding box center [313, 158] width 457 height 6
click at [200, 159] on p "Добрий день. Роботи з обстеженння та відновлення роботи ліфту проводяться пості…" at bounding box center [313, 158] width 457 height 6
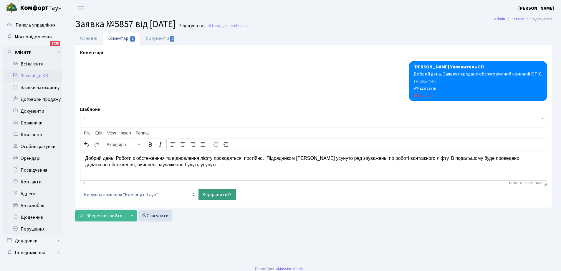
click at [210, 194] on link "Відправити" at bounding box center [216, 194] width 37 height 11
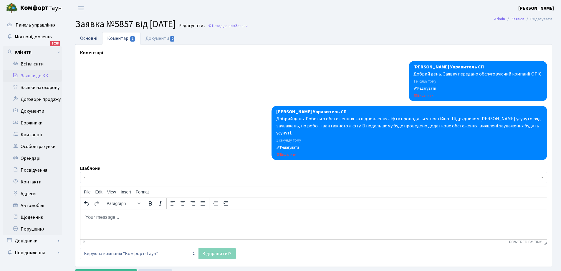
click at [88, 40] on link "Основні" at bounding box center [88, 38] width 27 height 12
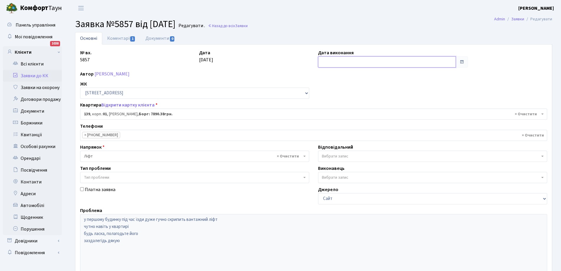
click at [337, 64] on input "text" at bounding box center [387, 61] width 138 height 11
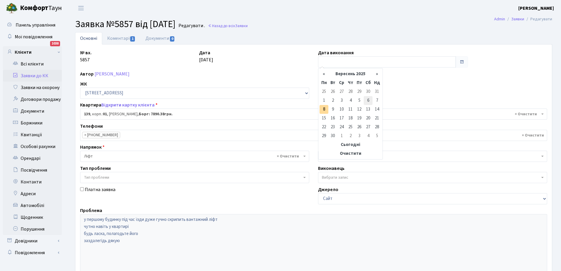
click at [368, 101] on td "6" at bounding box center [368, 100] width 9 height 9
type input "06.09.2025"
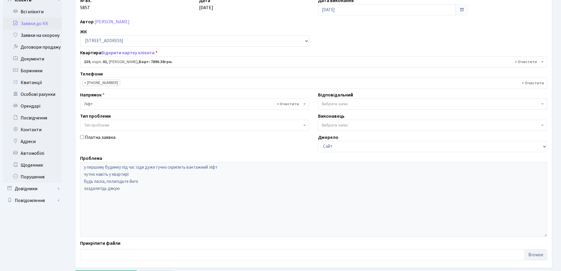
scroll to position [80, 0]
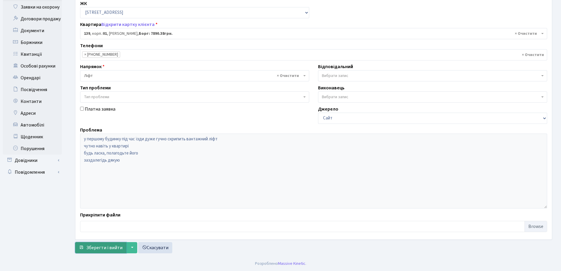
click at [101, 246] on span "Зберегти і вийти" at bounding box center [104, 247] width 36 height 6
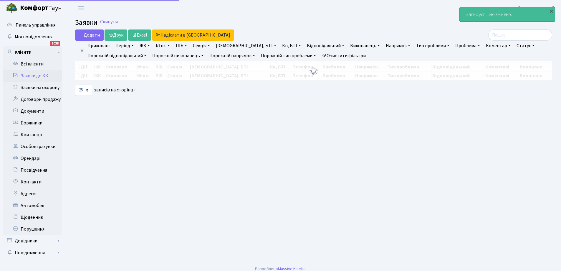
select select "25"
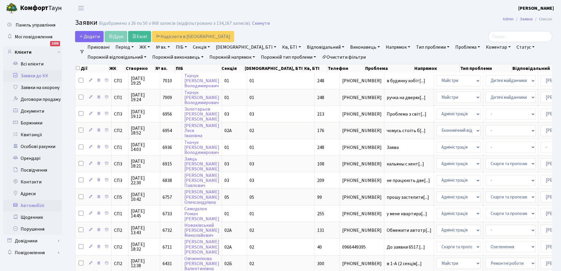
click at [39, 206] on link "Автомобілі" at bounding box center [32, 205] width 59 height 12
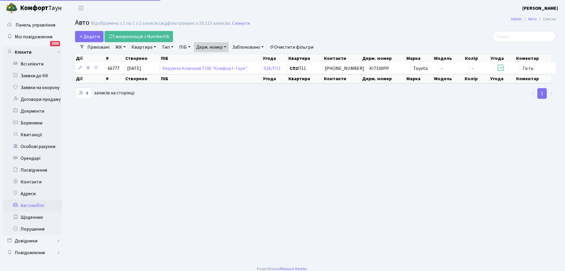
select select "25"
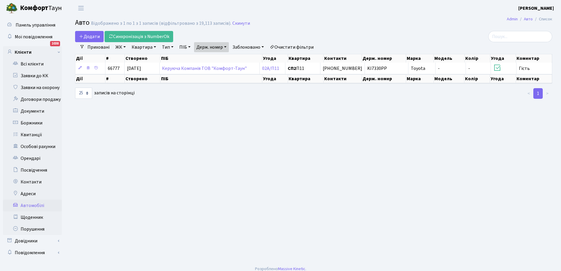
click at [212, 49] on link "Держ. номер" at bounding box center [211, 47] width 35 height 10
type input "0"
type input "0439"
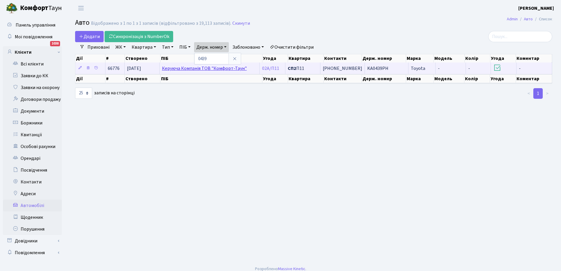
click at [222, 68] on link "Керуюча Компанія ТОВ "Комфорт-Таун"" at bounding box center [204, 68] width 85 height 6
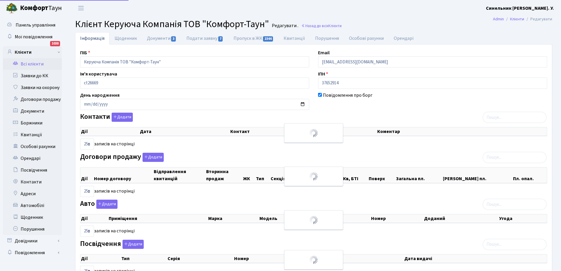
select select "25"
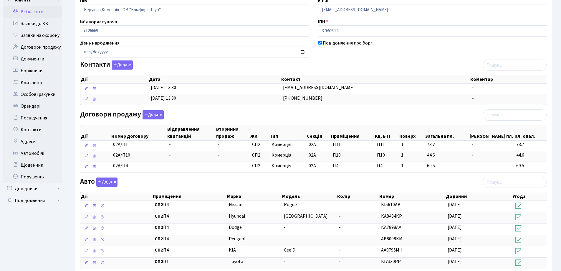
scroll to position [147, 0]
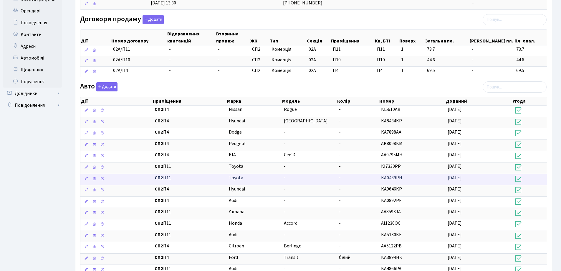
click at [390, 179] on span "KA0439PH" at bounding box center [391, 177] width 21 height 6
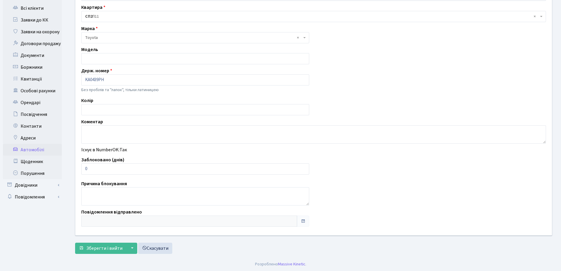
scroll to position [56, 0]
click at [303, 168] on input "1" at bounding box center [195, 168] width 228 height 11
click at [303, 168] on input "2" at bounding box center [195, 168] width 228 height 11
click at [303, 168] on input "3" at bounding box center [195, 168] width 228 height 11
click at [303, 168] on input "4" at bounding box center [195, 168] width 228 height 11
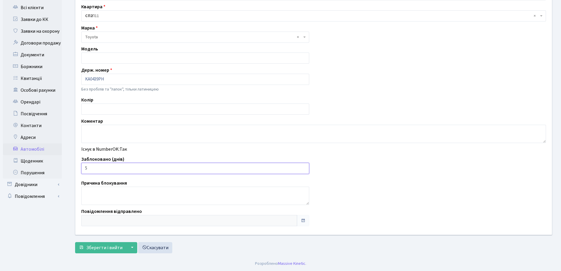
click at [303, 168] on input "5" at bounding box center [195, 168] width 228 height 11
click at [303, 168] on input "6" at bounding box center [195, 168] width 228 height 11
click at [303, 168] on input "7" at bounding box center [195, 168] width 228 height 11
click at [303, 168] on input "8" at bounding box center [195, 168] width 228 height 11
click at [303, 168] on input "9" at bounding box center [195, 168] width 228 height 11
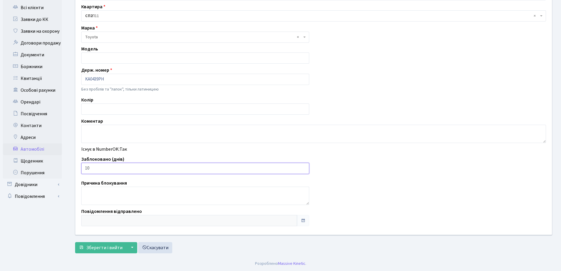
click at [303, 168] on input "10" at bounding box center [195, 168] width 228 height 11
click at [303, 168] on input "11" at bounding box center [195, 168] width 228 height 11
click at [303, 168] on input "12" at bounding box center [195, 168] width 228 height 11
click at [303, 168] on input "13" at bounding box center [195, 168] width 228 height 11
click at [303, 168] on input "14" at bounding box center [195, 168] width 228 height 11
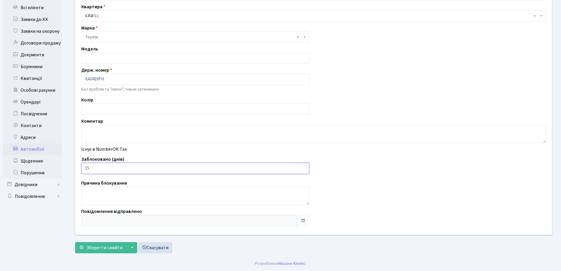
click at [303, 168] on input "15" at bounding box center [195, 168] width 228 height 11
click at [303, 168] on input "16" at bounding box center [195, 168] width 228 height 11
click at [303, 168] on input "19" at bounding box center [195, 168] width 228 height 11
click at [303, 168] on input "20" at bounding box center [195, 168] width 228 height 11
click at [303, 168] on input "21" at bounding box center [195, 168] width 228 height 11
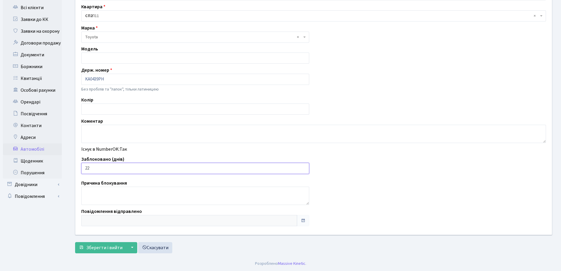
click at [303, 168] on input "22" at bounding box center [195, 168] width 228 height 11
click at [303, 168] on input "23" at bounding box center [195, 168] width 228 height 11
click at [303, 168] on input "24" at bounding box center [195, 168] width 228 height 11
click at [303, 168] on input "25" at bounding box center [195, 168] width 228 height 11
click at [303, 168] on input "26" at bounding box center [195, 168] width 228 height 11
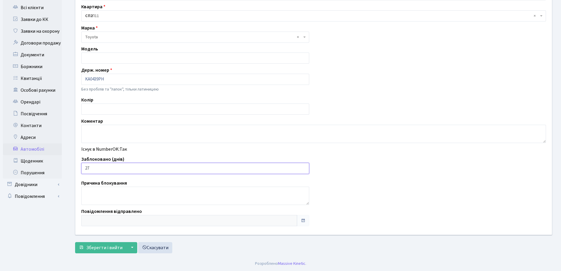
click at [303, 168] on input "27" at bounding box center [195, 168] width 228 height 11
click at [303, 168] on input "28" at bounding box center [195, 168] width 228 height 11
click at [303, 168] on input "29" at bounding box center [195, 168] width 228 height 11
type input "30"
click at [303, 168] on input "30" at bounding box center [195, 168] width 228 height 11
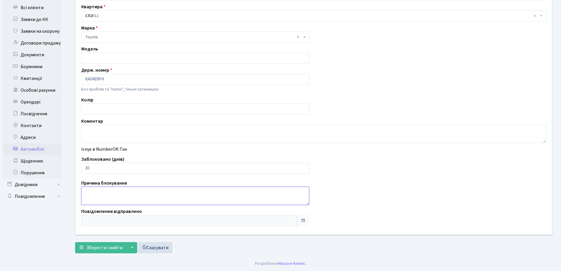
click at [134, 196] on textarea at bounding box center [195, 195] width 228 height 18
type textarea "кв 252 б1А, постійні порушення правил паркування на території ЖК"
click at [100, 249] on span "Зберегти і вийти" at bounding box center [104, 247] width 36 height 6
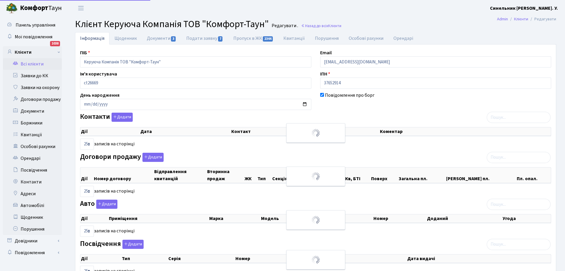
select select "25"
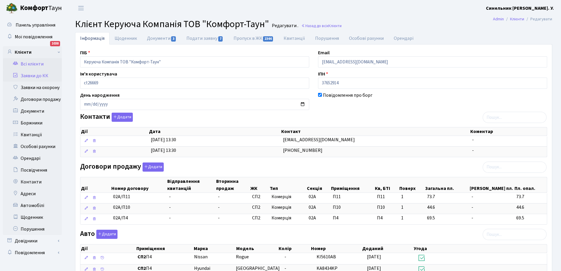
click at [32, 75] on link "Заявки до КК" at bounding box center [32, 76] width 59 height 12
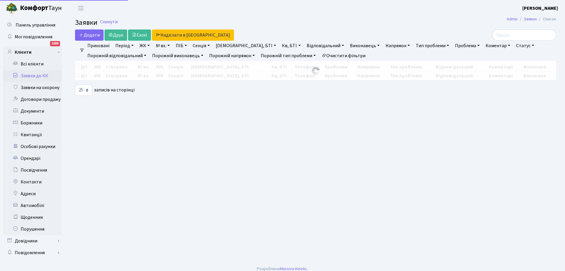
select select "25"
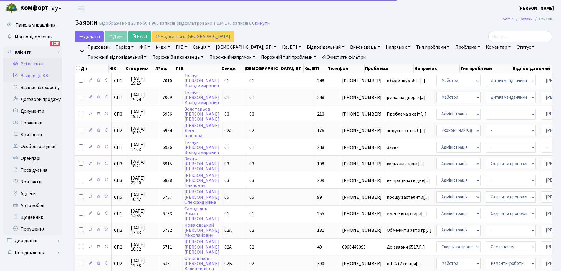
click at [30, 63] on link "Всі клієнти" at bounding box center [32, 64] width 59 height 12
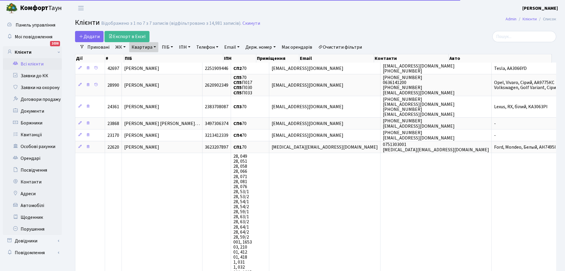
select select "25"
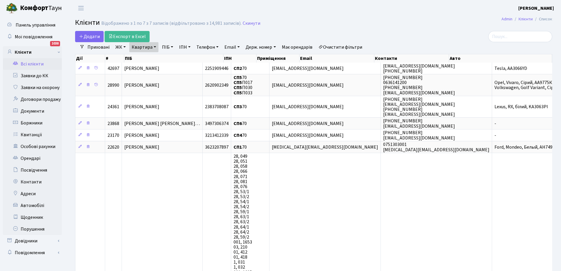
click at [154, 47] on link "Квартира" at bounding box center [143, 47] width 29 height 10
type input "109"
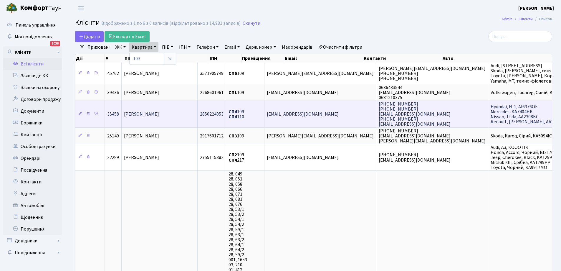
click at [244, 116] on span "СП4 109 СП4 110" at bounding box center [236, 113] width 16 height 11
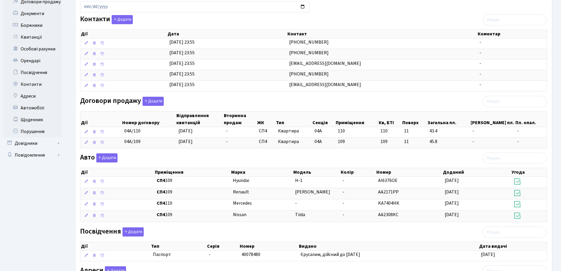
scroll to position [118, 0]
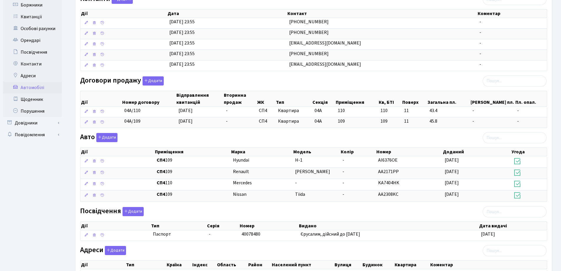
click at [31, 86] on link "Автомобілі" at bounding box center [32, 88] width 59 height 12
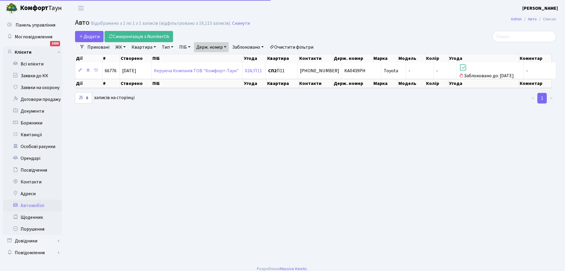
select select "25"
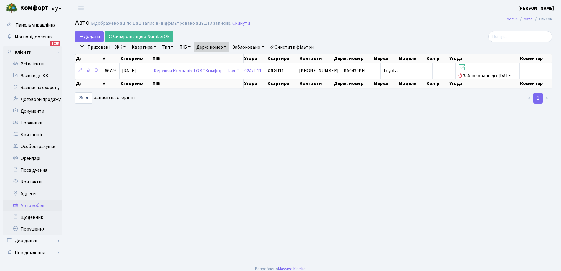
click at [210, 49] on link "Держ. номер" at bounding box center [211, 47] width 35 height 10
type input "9"
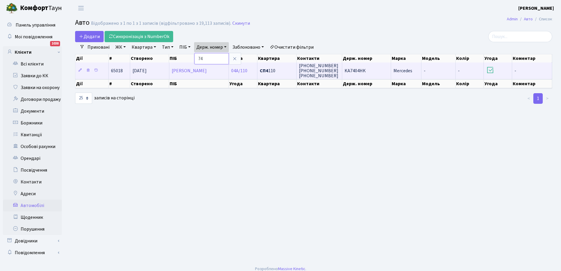
type input "7"
type input "2308"
click at [355, 69] on span "AA2308KC" at bounding box center [354, 70] width 20 height 6
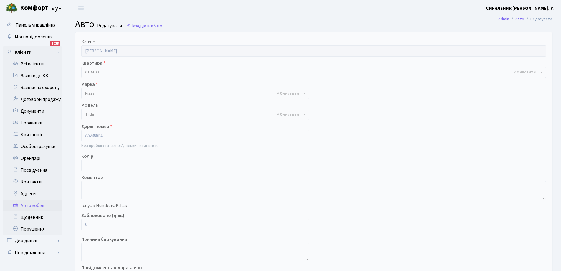
select select "1733"
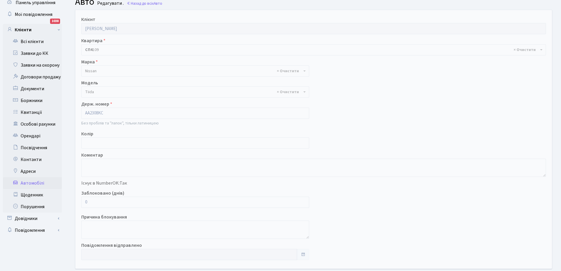
scroll to position [56, 0]
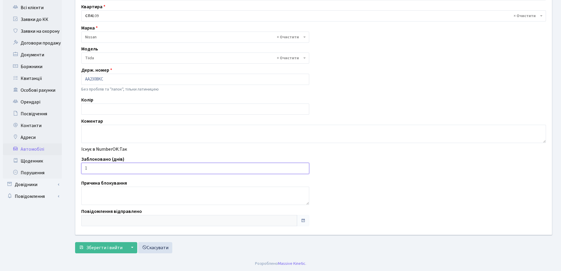
type input "1"
click at [304, 166] on input "1" at bounding box center [195, 168] width 228 height 11
click at [112, 247] on span "Зберегти і вийти" at bounding box center [104, 247] width 36 height 6
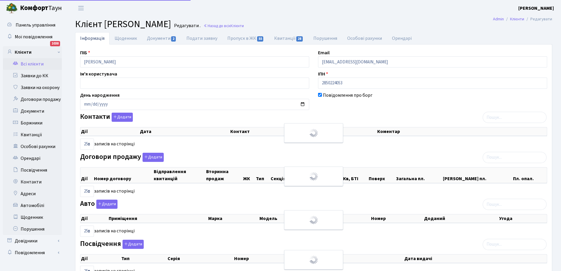
select select "25"
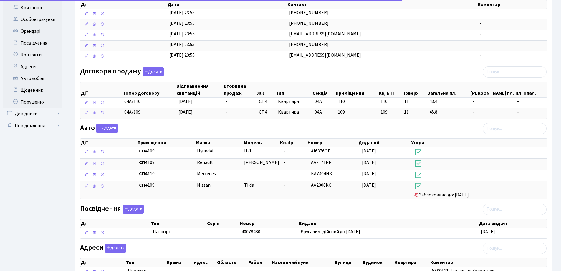
scroll to position [185, 0]
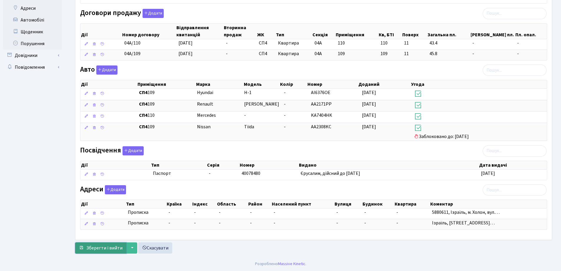
click at [110, 248] on span "Зберегти і вийти" at bounding box center [104, 247] width 36 height 6
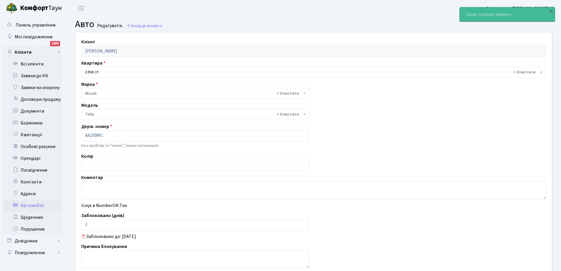
select select "1733"
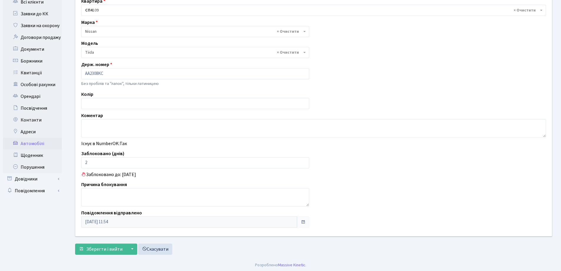
scroll to position [63, 0]
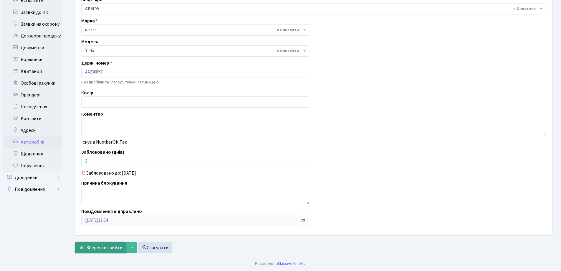
click at [107, 248] on span "Зберегти і вийти" at bounding box center [104, 247] width 36 height 6
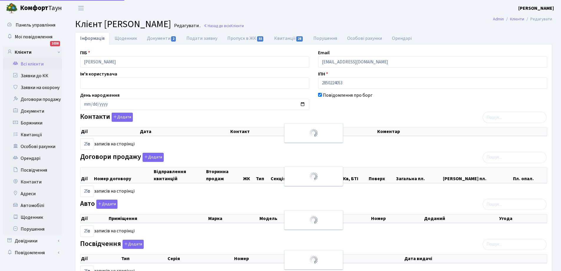
select select "25"
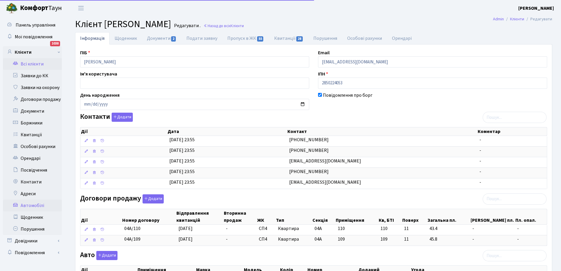
click at [31, 204] on link "Автомобілі" at bounding box center [32, 205] width 59 height 12
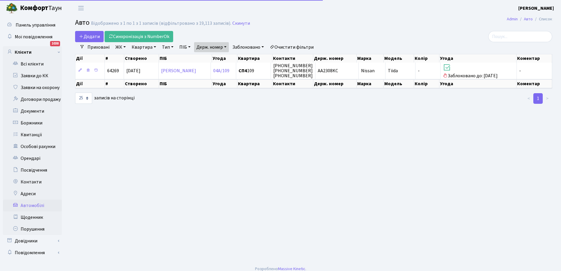
select select "25"
click at [221, 47] on link "Держ. номер" at bounding box center [211, 47] width 35 height 10
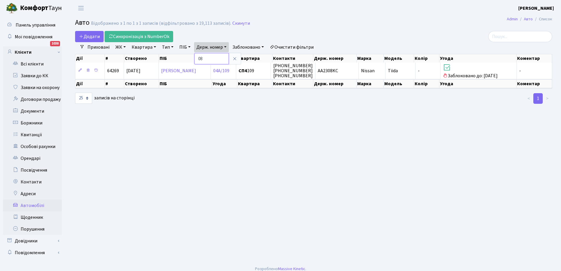
type input "8"
type input "7404"
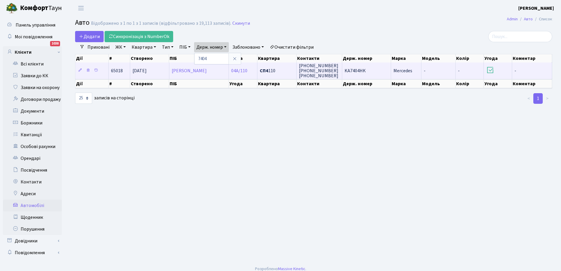
click at [355, 69] on span "KA7404HK" at bounding box center [354, 70] width 21 height 6
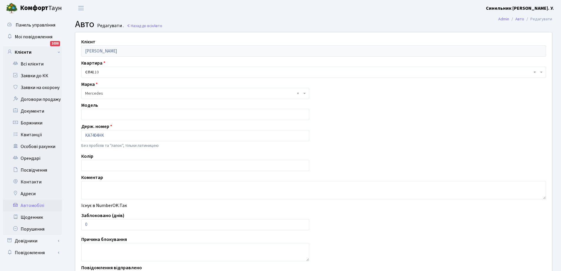
scroll to position [29, 0]
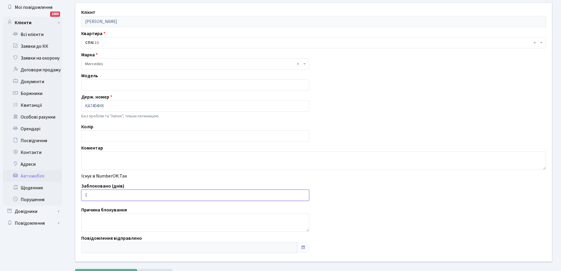
type input "1"
click at [303, 194] on input "1" at bounding box center [195, 194] width 228 height 11
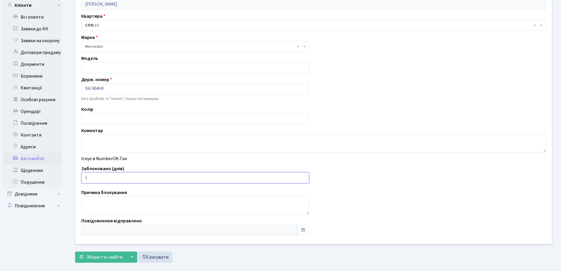
scroll to position [56, 0]
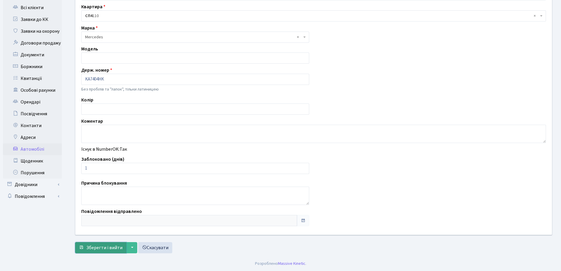
click at [105, 246] on span "Зберегти і вийти" at bounding box center [104, 247] width 36 height 6
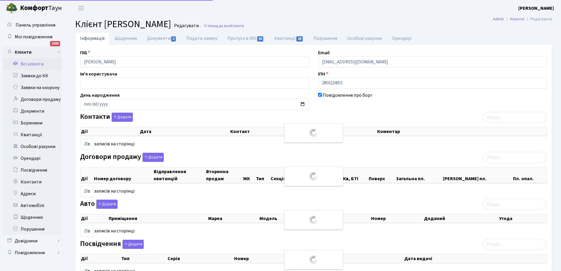
select select "25"
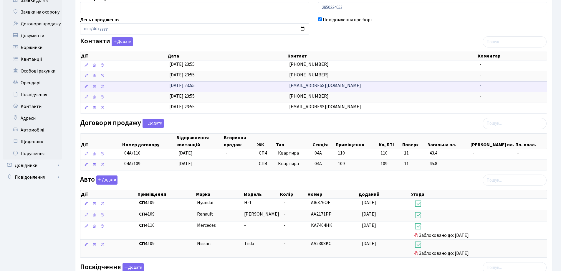
scroll to position [177, 0]
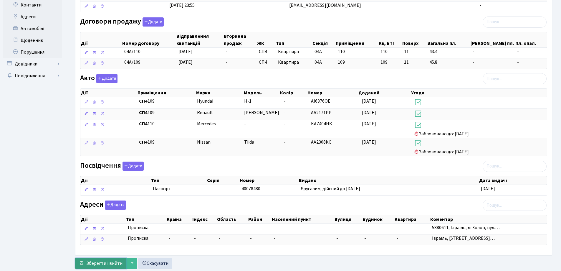
click at [96, 262] on span "Зберегти і вийти" at bounding box center [104, 263] width 36 height 6
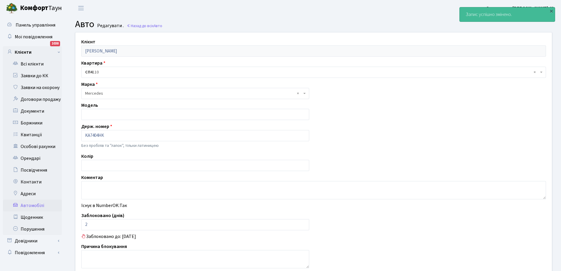
scroll to position [63, 0]
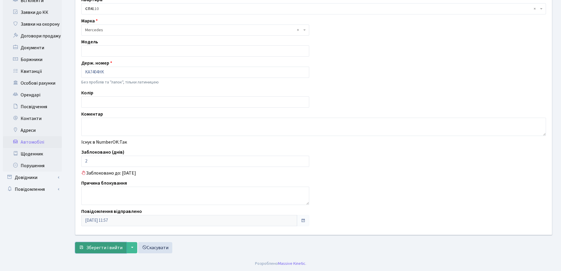
click at [101, 246] on span "Зберегти і вийти" at bounding box center [104, 247] width 36 height 6
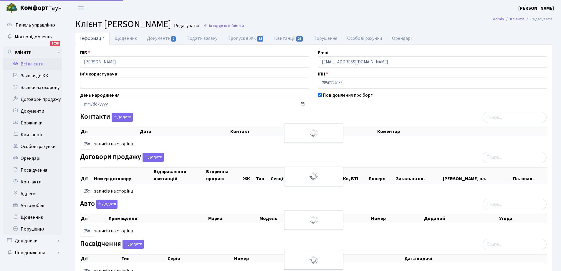
select select "25"
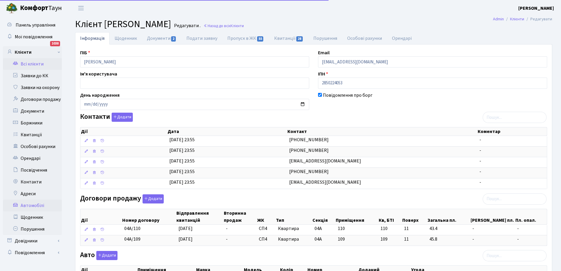
click at [35, 203] on link "Автомобілі" at bounding box center [32, 205] width 59 height 12
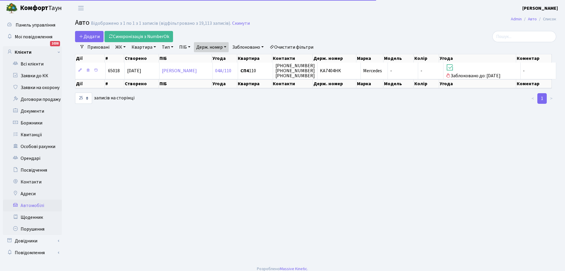
select select "25"
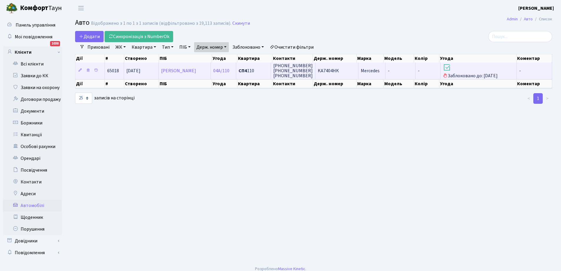
click at [339, 71] on td "KA7404HK" at bounding box center [336, 70] width 43 height 16
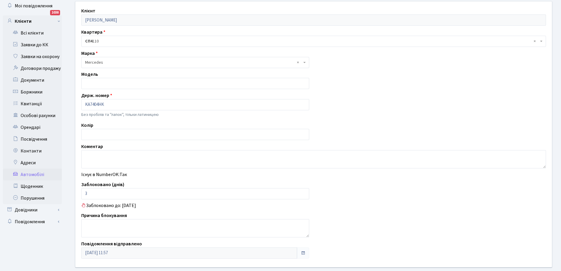
scroll to position [59, 0]
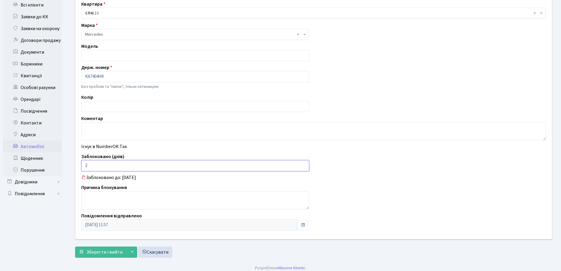
click at [302, 168] on input "2" at bounding box center [195, 165] width 228 height 11
type input "1"
click at [302, 168] on input "1" at bounding box center [195, 165] width 228 height 11
click at [104, 251] on span "Зберегти і вийти" at bounding box center [104, 251] width 36 height 6
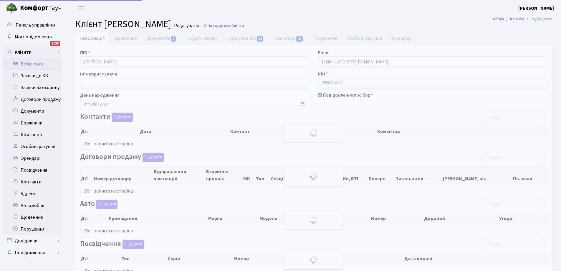
select select "25"
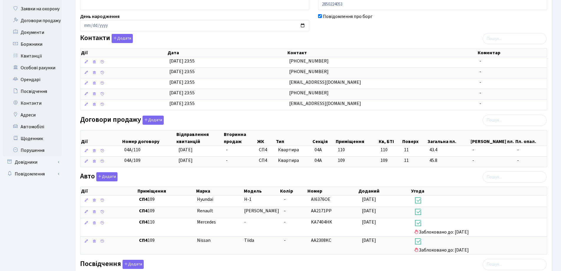
scroll to position [147, 0]
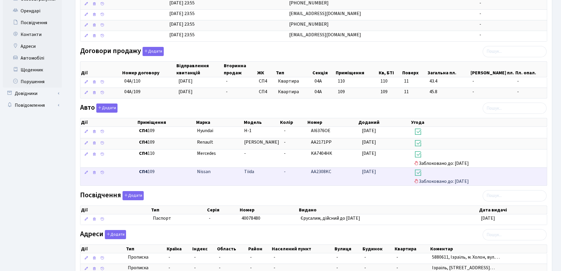
click at [253, 173] on span "Tiida" at bounding box center [249, 171] width 10 height 6
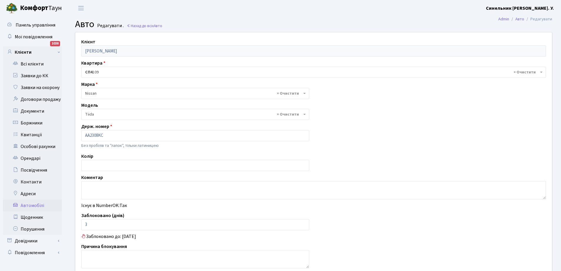
select select "1733"
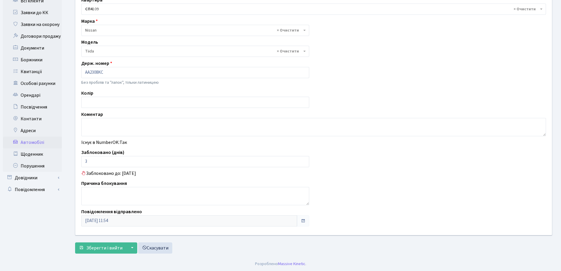
scroll to position [63, 0]
click at [302, 162] on input "2" at bounding box center [195, 160] width 228 height 11
type input "1"
click at [302, 162] on input "1" at bounding box center [195, 160] width 228 height 11
click at [91, 246] on span "Зберегти і вийти" at bounding box center [104, 247] width 36 height 6
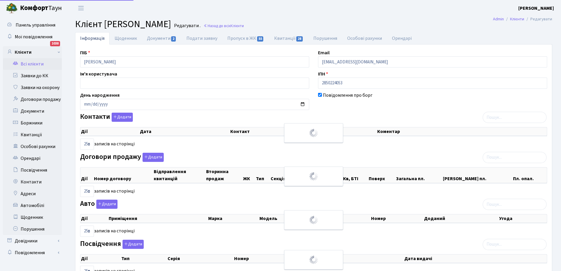
select select "25"
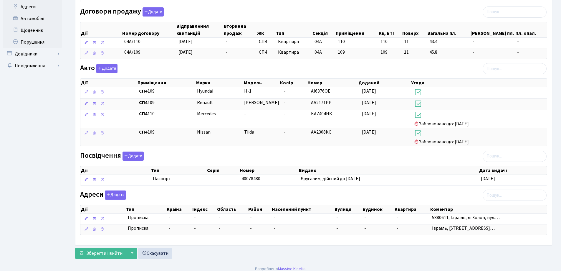
scroll to position [192, 0]
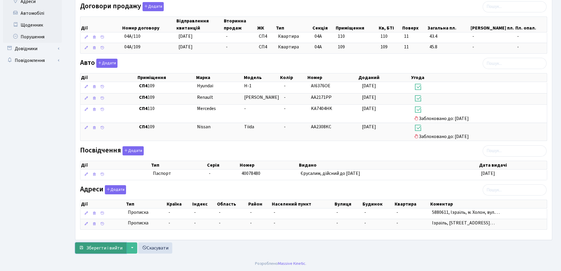
click at [90, 245] on span "Зберегти і вийти" at bounding box center [104, 247] width 36 height 6
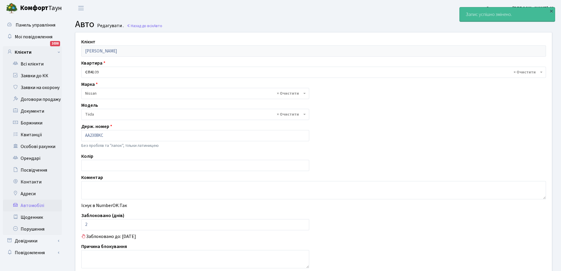
select select "1733"
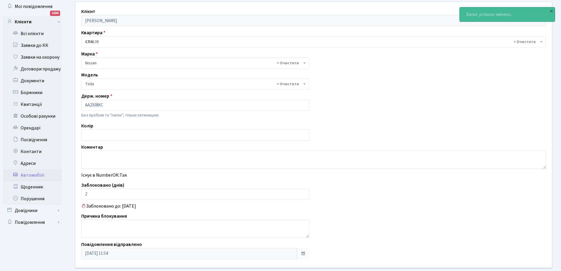
scroll to position [63, 0]
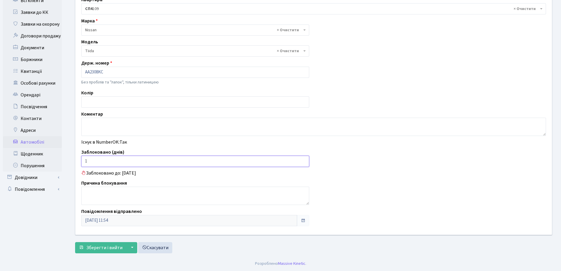
type input "1"
click at [303, 162] on input "1" at bounding box center [195, 160] width 228 height 11
click at [109, 247] on span "Зберегти і вийти" at bounding box center [104, 247] width 36 height 6
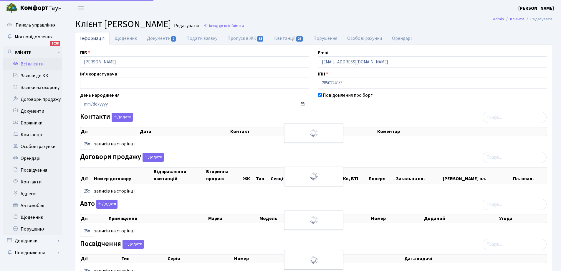
select select "25"
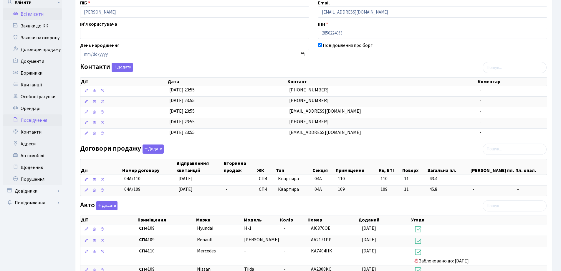
scroll to position [45, 0]
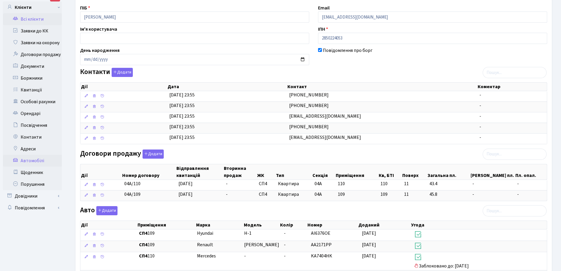
click at [32, 160] on link "Автомобілі" at bounding box center [32, 161] width 59 height 12
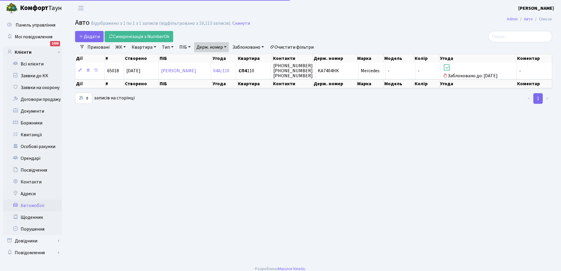
select select "25"
click at [30, 75] on link "Заявки до КК" at bounding box center [32, 76] width 59 height 12
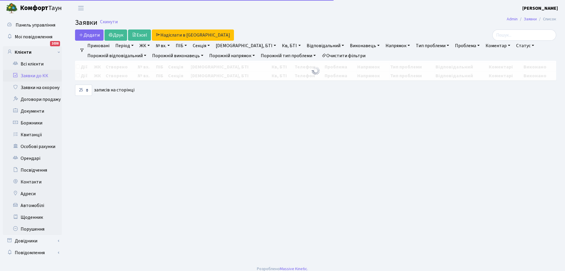
select select "25"
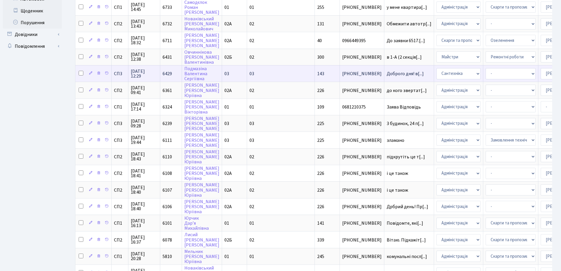
scroll to position [261, 0]
